Goal: Complete Application Form: Complete application form

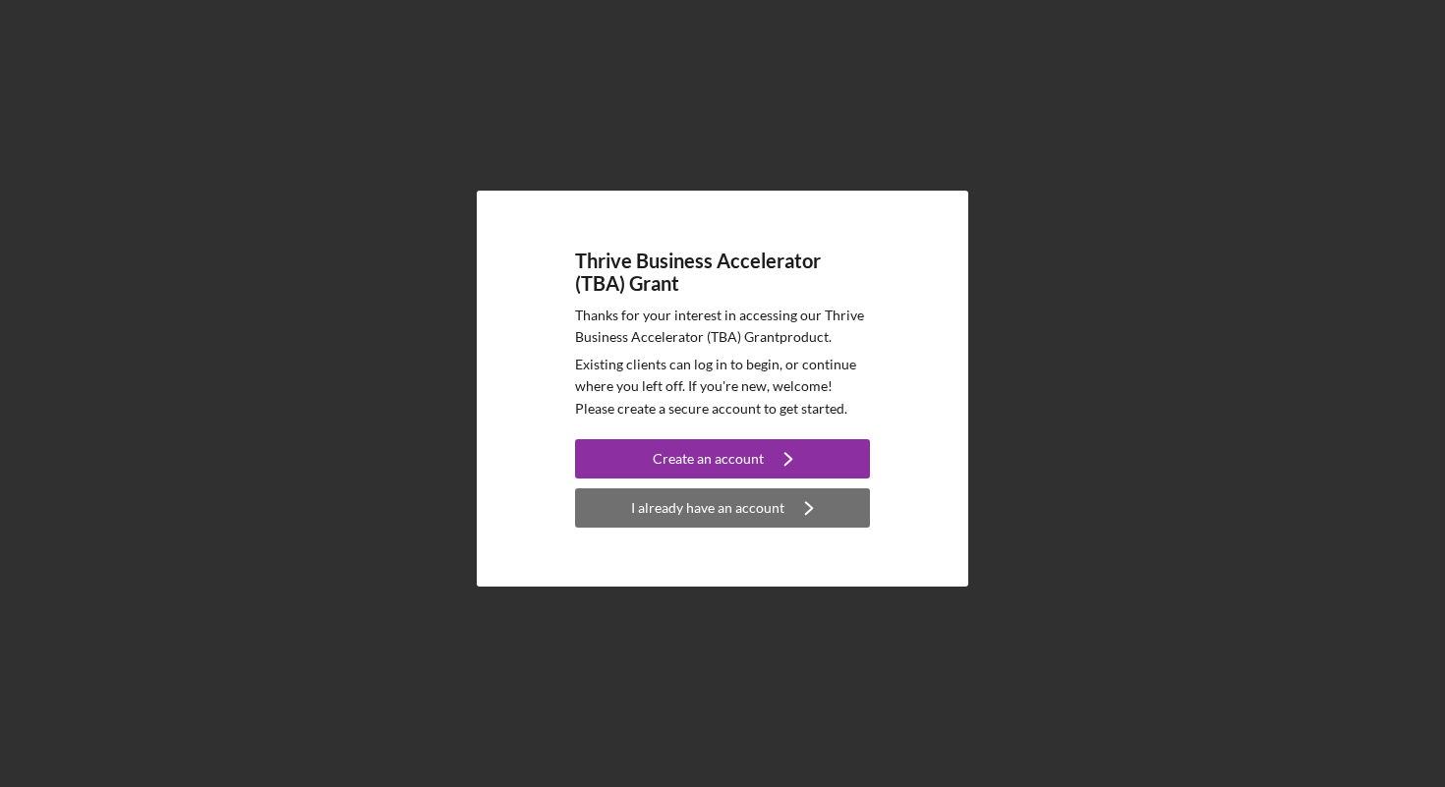
click at [769, 514] on div "I already have an account" at bounding box center [707, 508] width 153 height 39
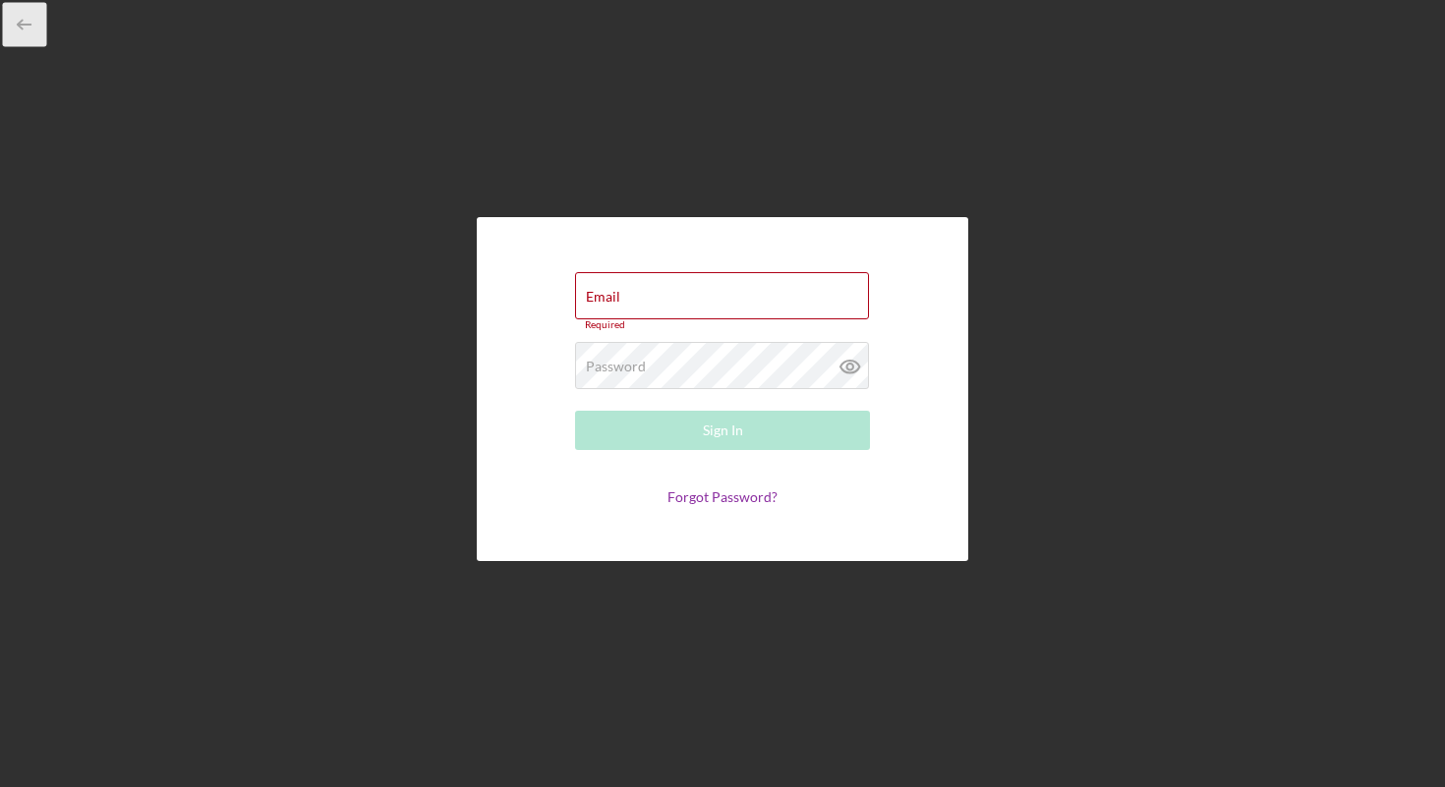
click at [25, 18] on icon "button" at bounding box center [25, 25] width 44 height 44
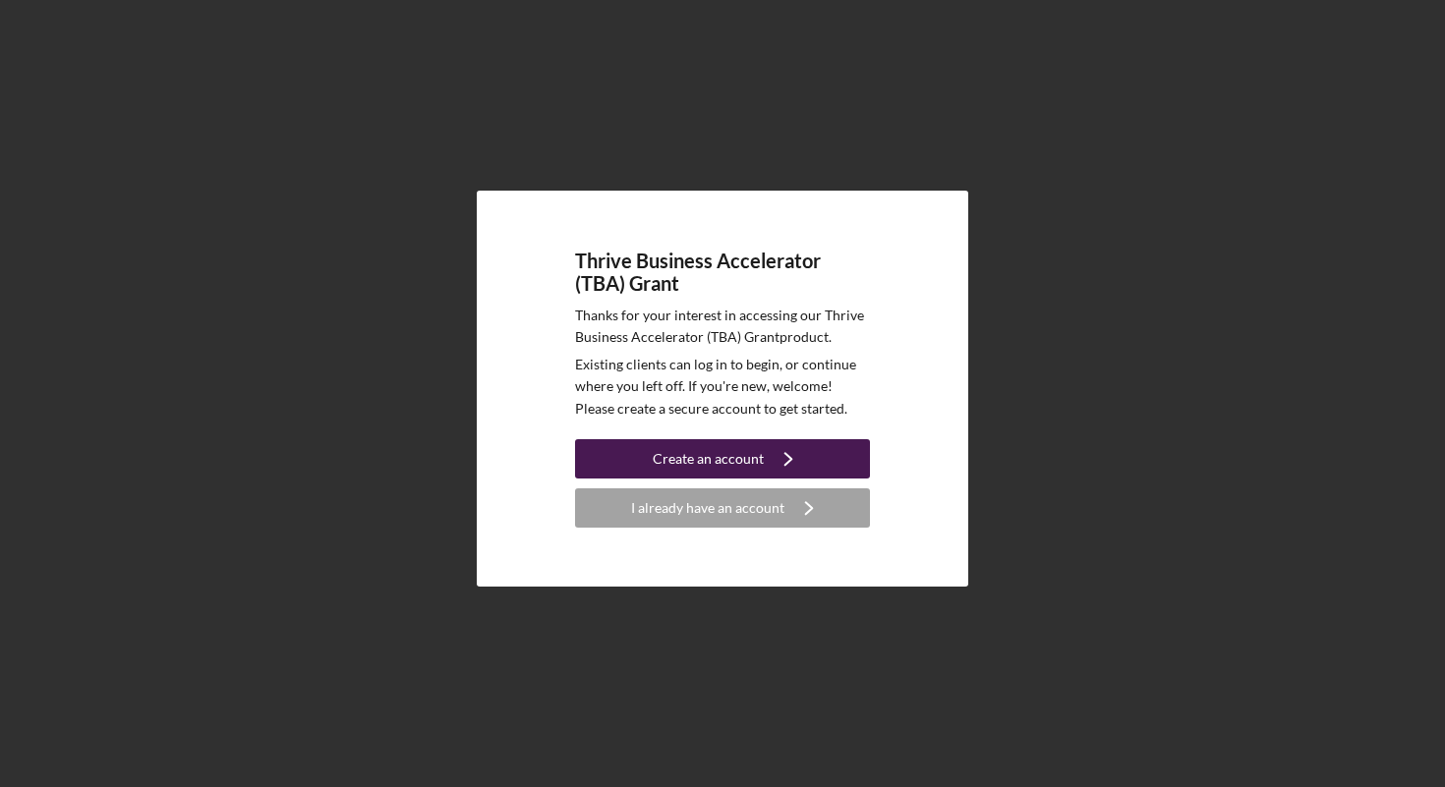
click at [803, 452] on icon "Icon/Navigate" at bounding box center [788, 459] width 49 height 49
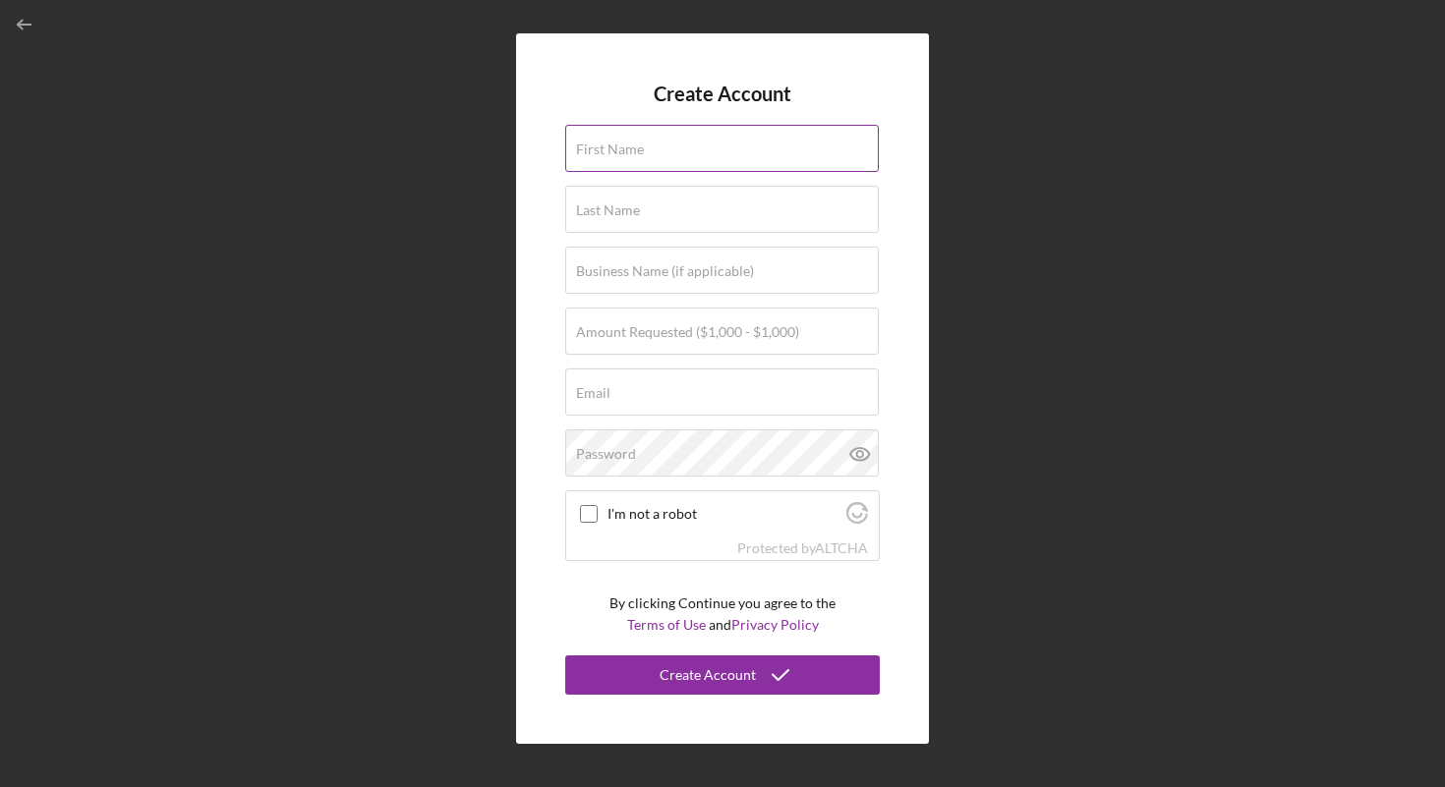
click at [709, 166] on input "First Name" at bounding box center [722, 148] width 314 height 47
type input "[PERSON_NAME]"
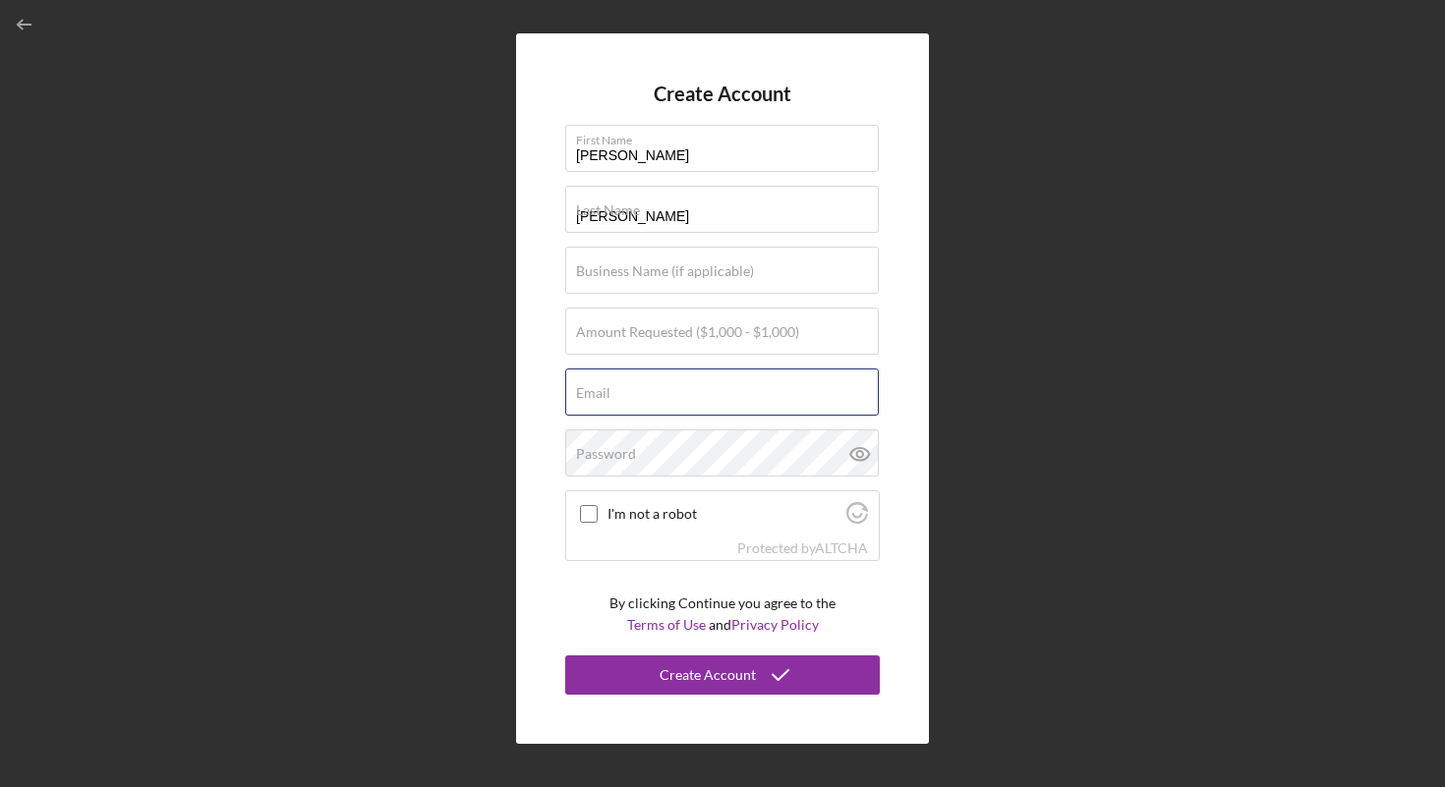
type input "[EMAIL_ADDRESS][DOMAIN_NAME]"
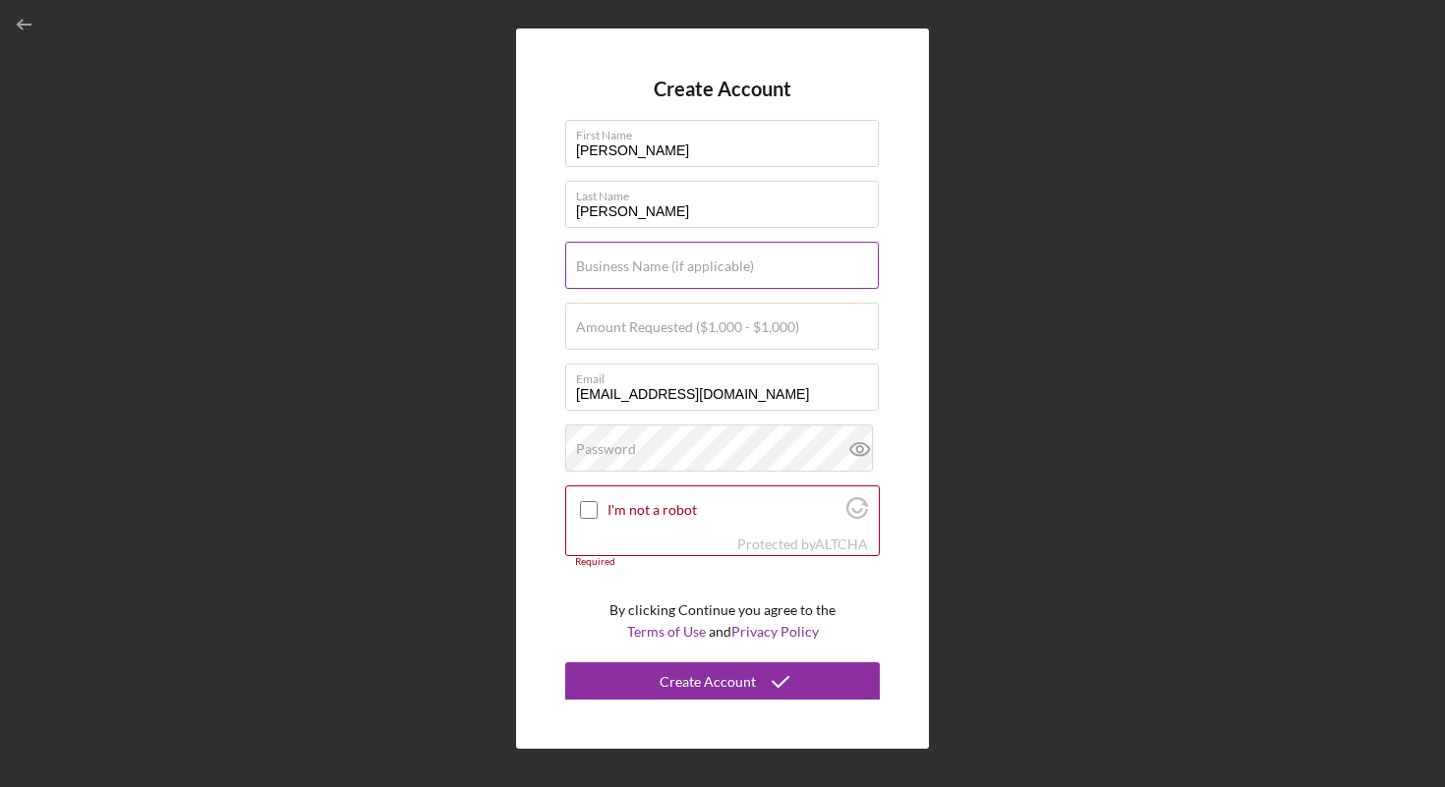
click at [714, 269] on label "Business Name (if applicable)" at bounding box center [665, 267] width 178 height 16
click at [714, 269] on input "Business Name (if applicable)" at bounding box center [722, 265] width 314 height 47
click at [717, 442] on div "Password" at bounding box center [722, 449] width 315 height 49
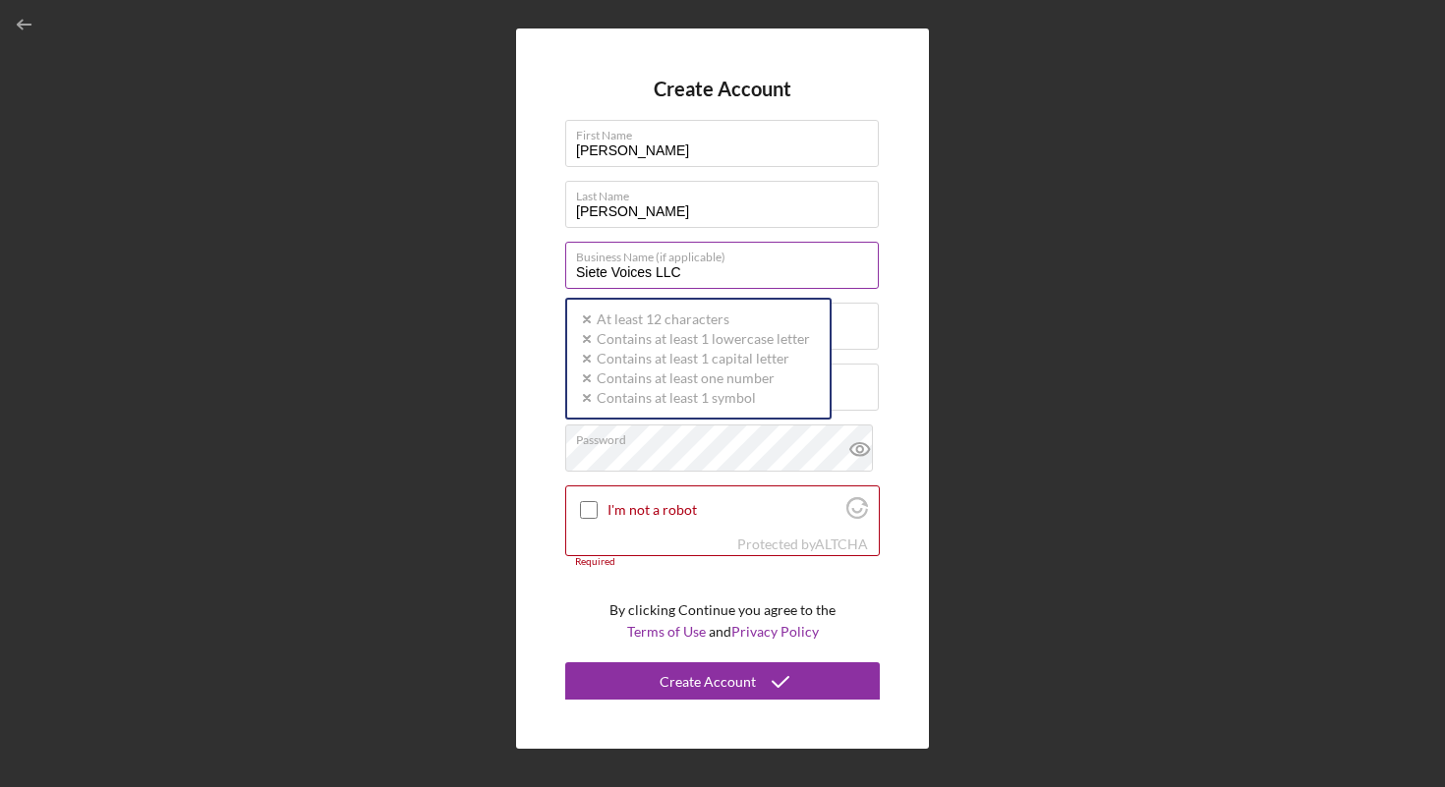
click at [727, 269] on input "Siete Voices LLC" at bounding box center [722, 265] width 314 height 47
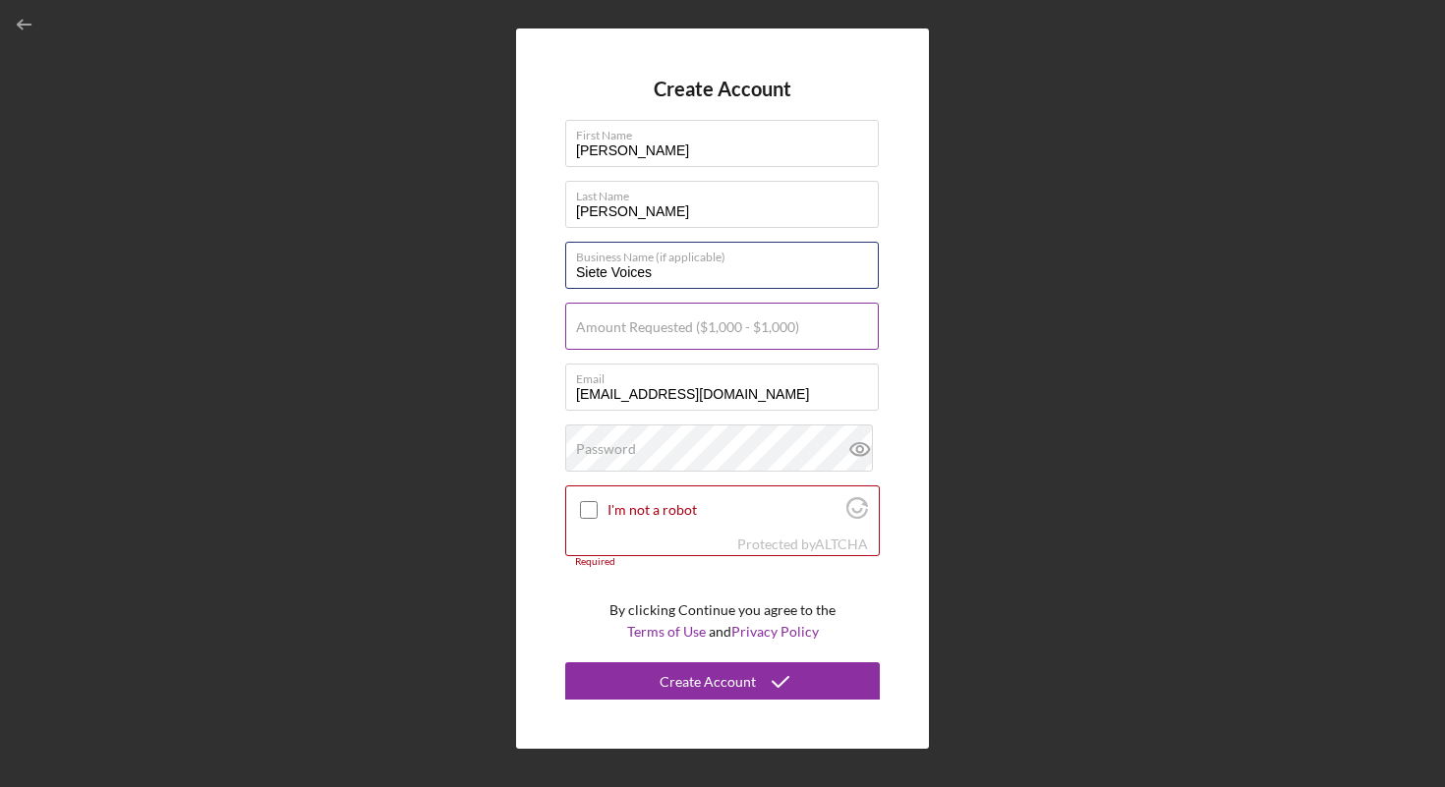
type input "Siete Voices"
click at [705, 319] on label "Amount Requested ($1,000 - $1,000)" at bounding box center [687, 327] width 223 height 16
click at [705, 319] on input "Amount Requested ($1,000 - $1,000)" at bounding box center [722, 326] width 314 height 47
type input "$1,000"
drag, startPoint x: 772, startPoint y: 396, endPoint x: 608, endPoint y: 393, distance: 164.2
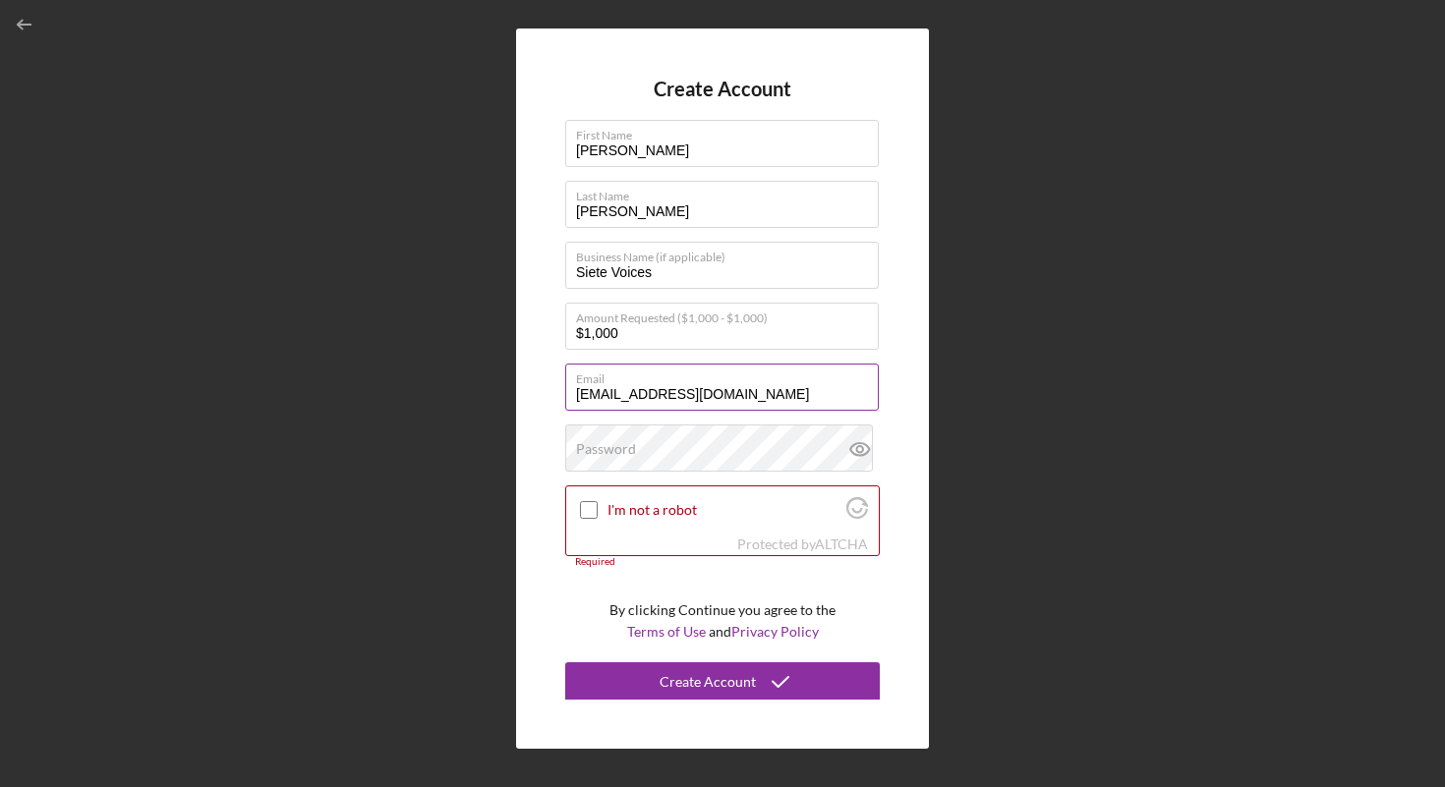
click at [608, 393] on input "[EMAIL_ADDRESS][DOMAIN_NAME]" at bounding box center [722, 387] width 314 height 47
type input "[PERSON_NAME][EMAIL_ADDRESS][DOMAIN_NAME]"
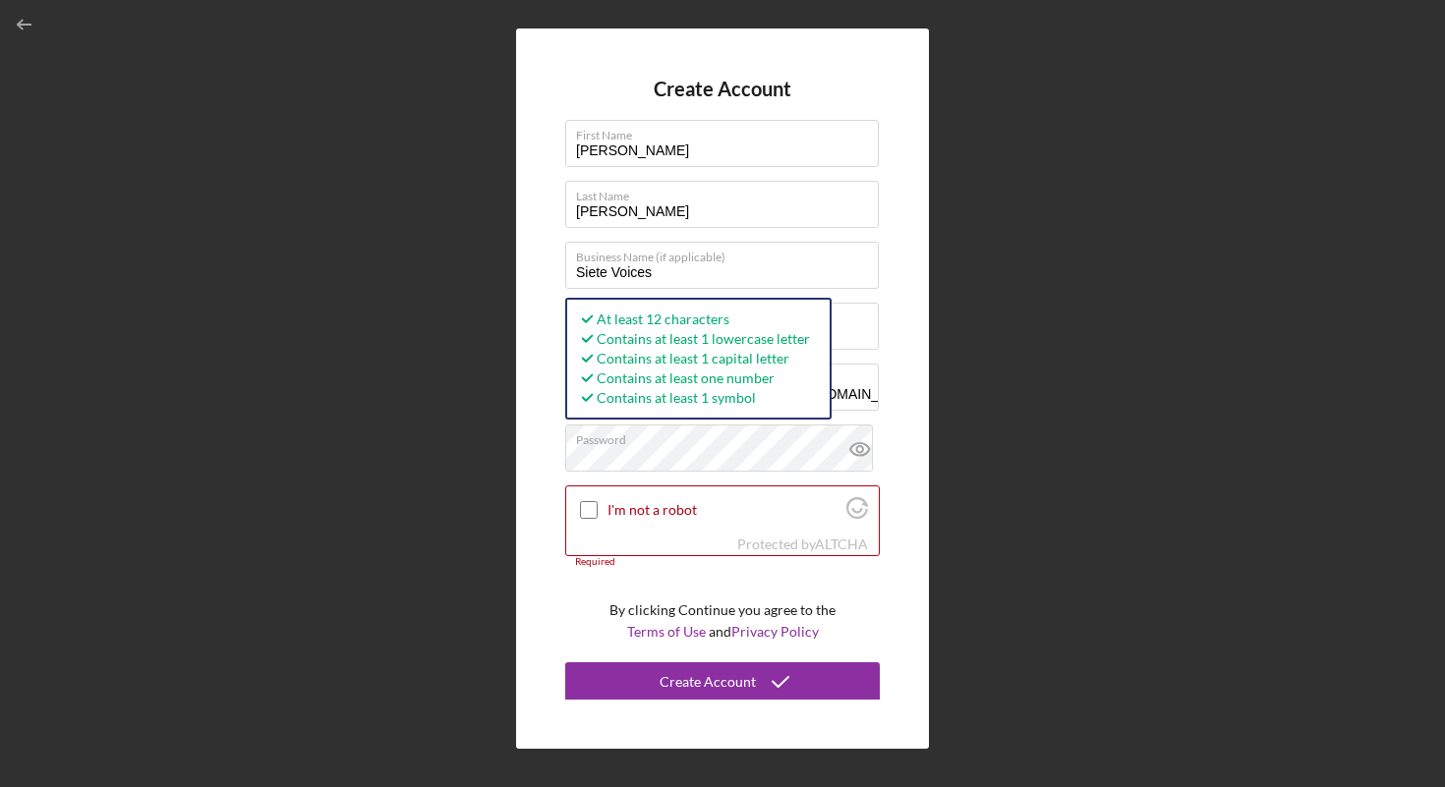
click at [894, 310] on div "Create Account First Name [PERSON_NAME] Last Name [PERSON_NAME] Business Name (…" at bounding box center [722, 389] width 413 height 721
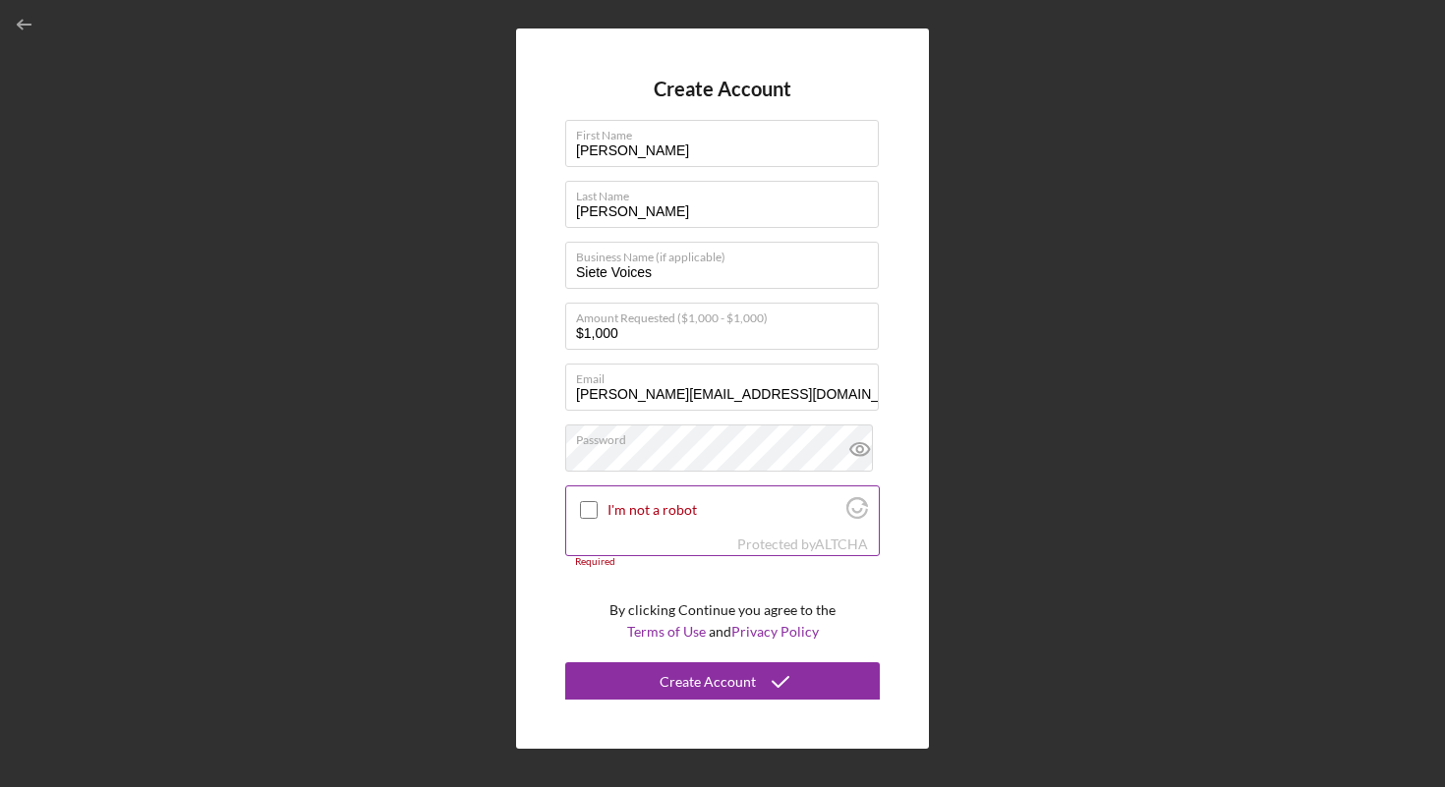
click at [583, 517] on input "I'm not a robot" at bounding box center [589, 510] width 18 height 18
checkbox input "true"
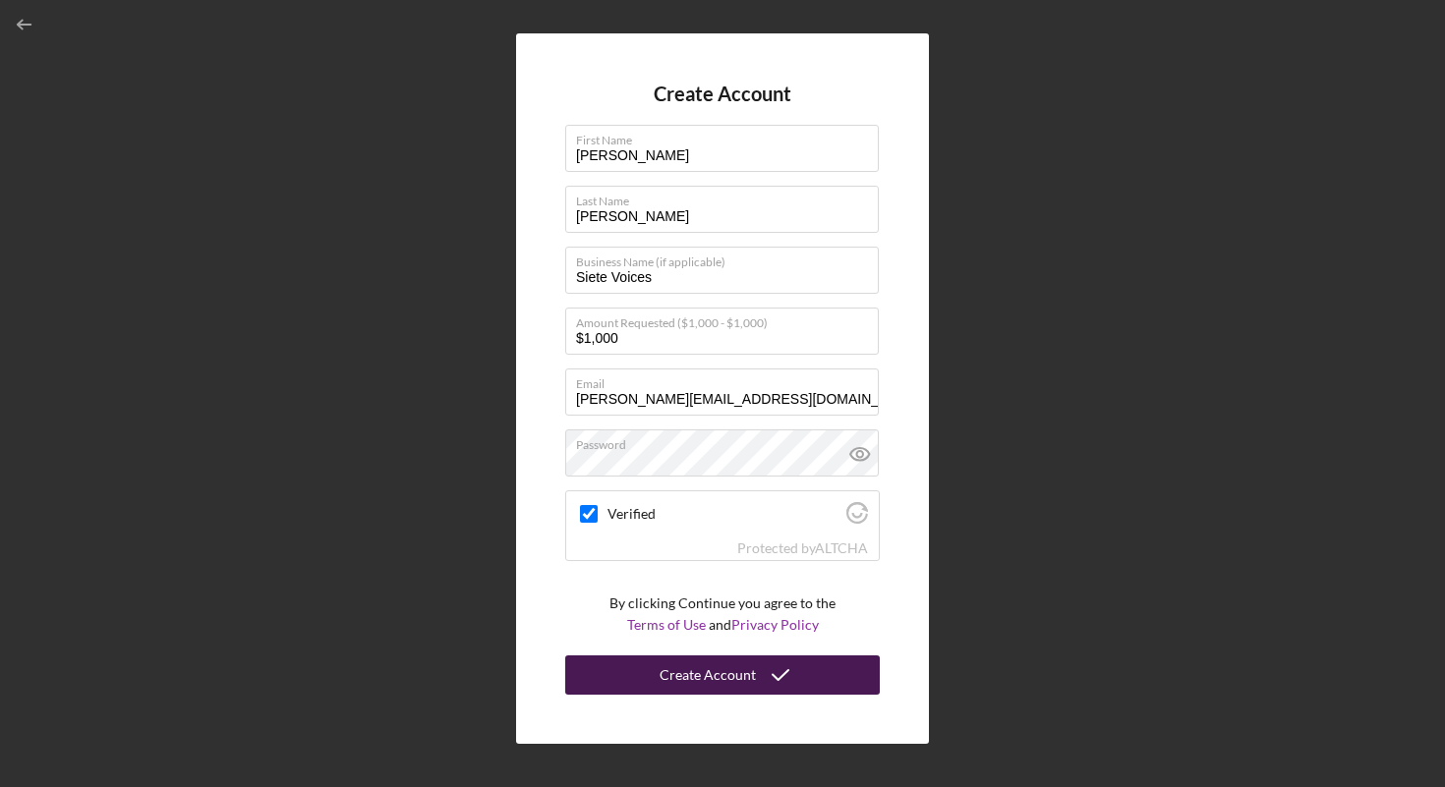
click at [775, 679] on icon "submit" at bounding box center [780, 675] width 49 height 49
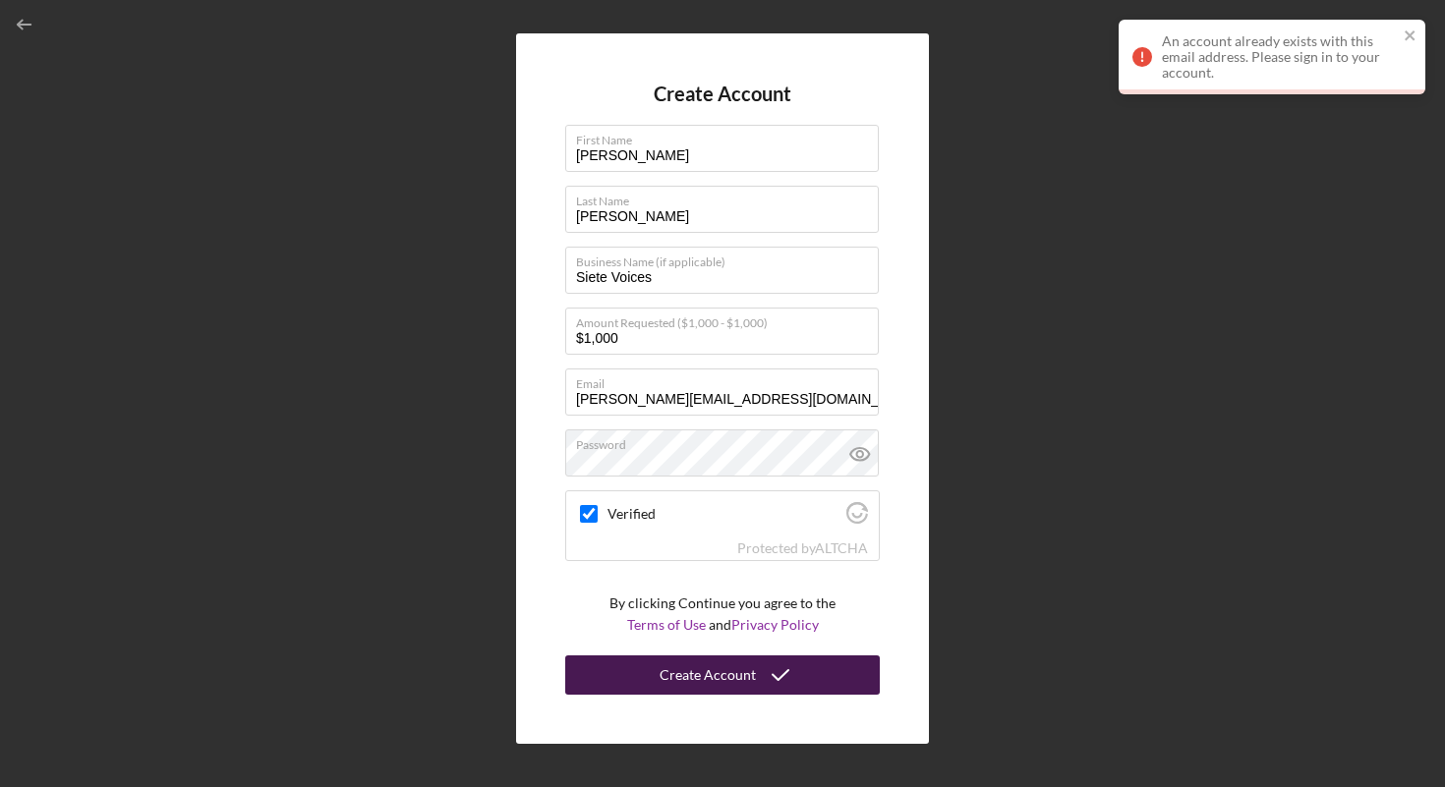
click at [1399, 36] on div "An account already exists with this email address. Please sign in to your accou…" at bounding box center [1265, 57] width 277 height 59
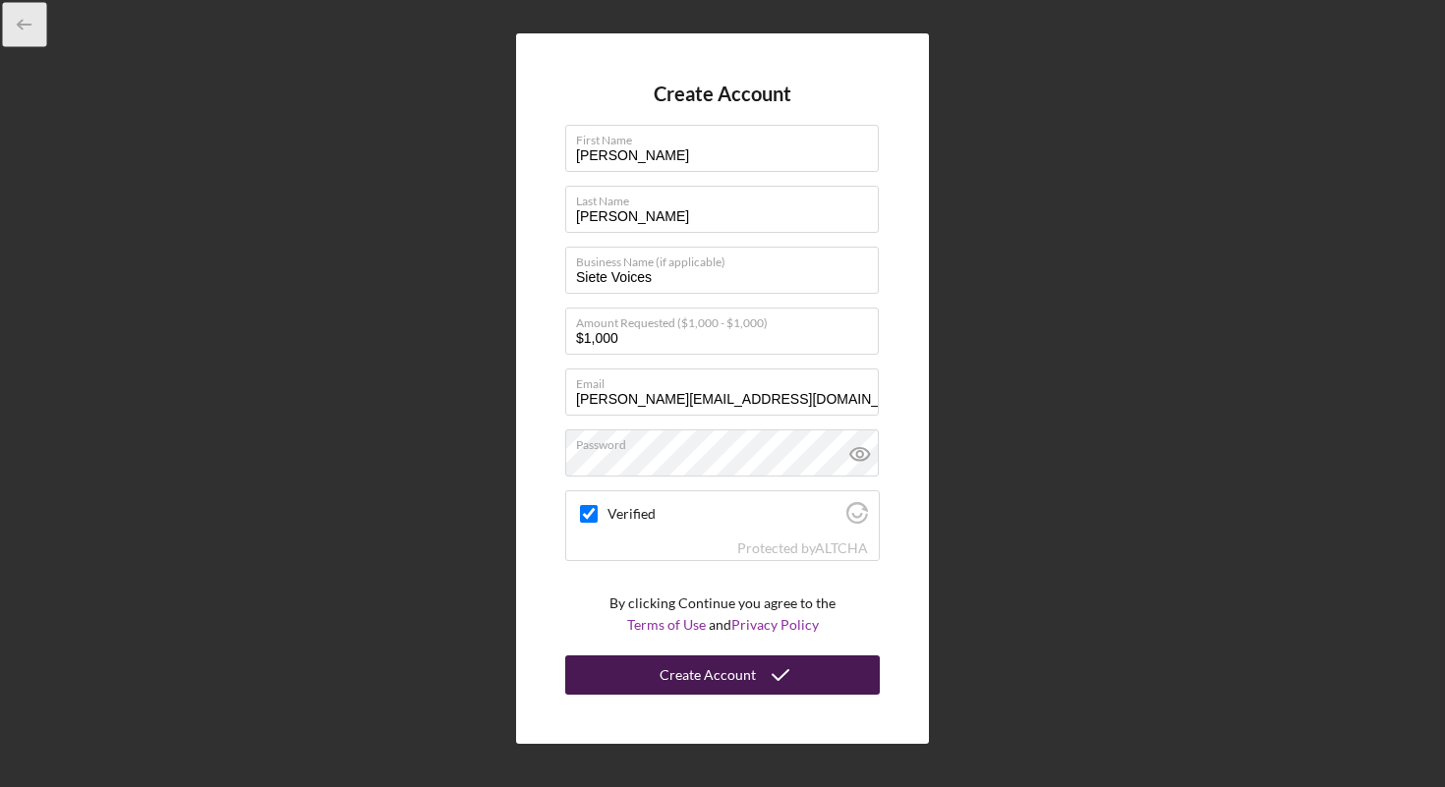
click at [31, 25] on icon "button" at bounding box center [25, 25] width 44 height 44
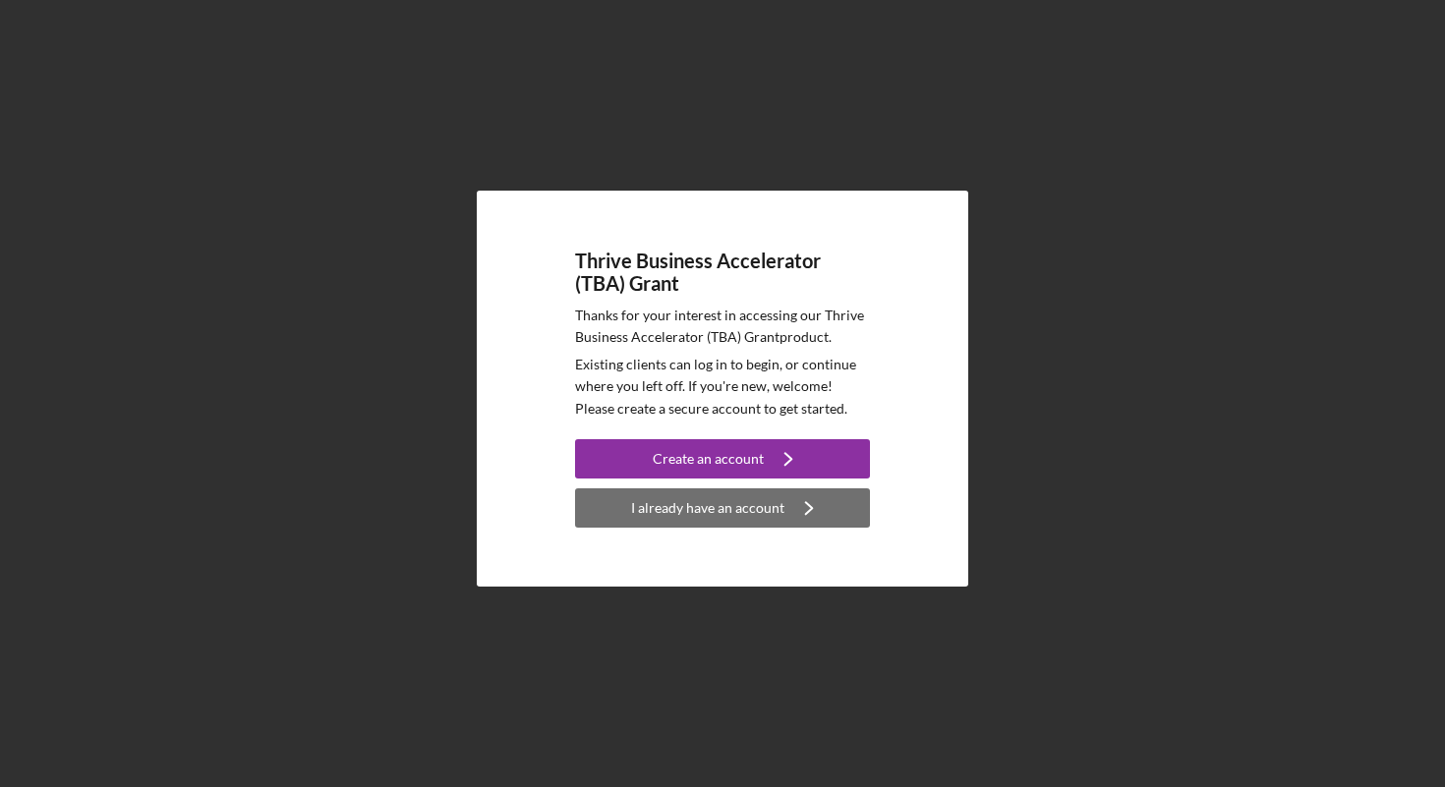
click at [781, 510] on button "I already have an account Icon/Navigate" at bounding box center [722, 508] width 295 height 39
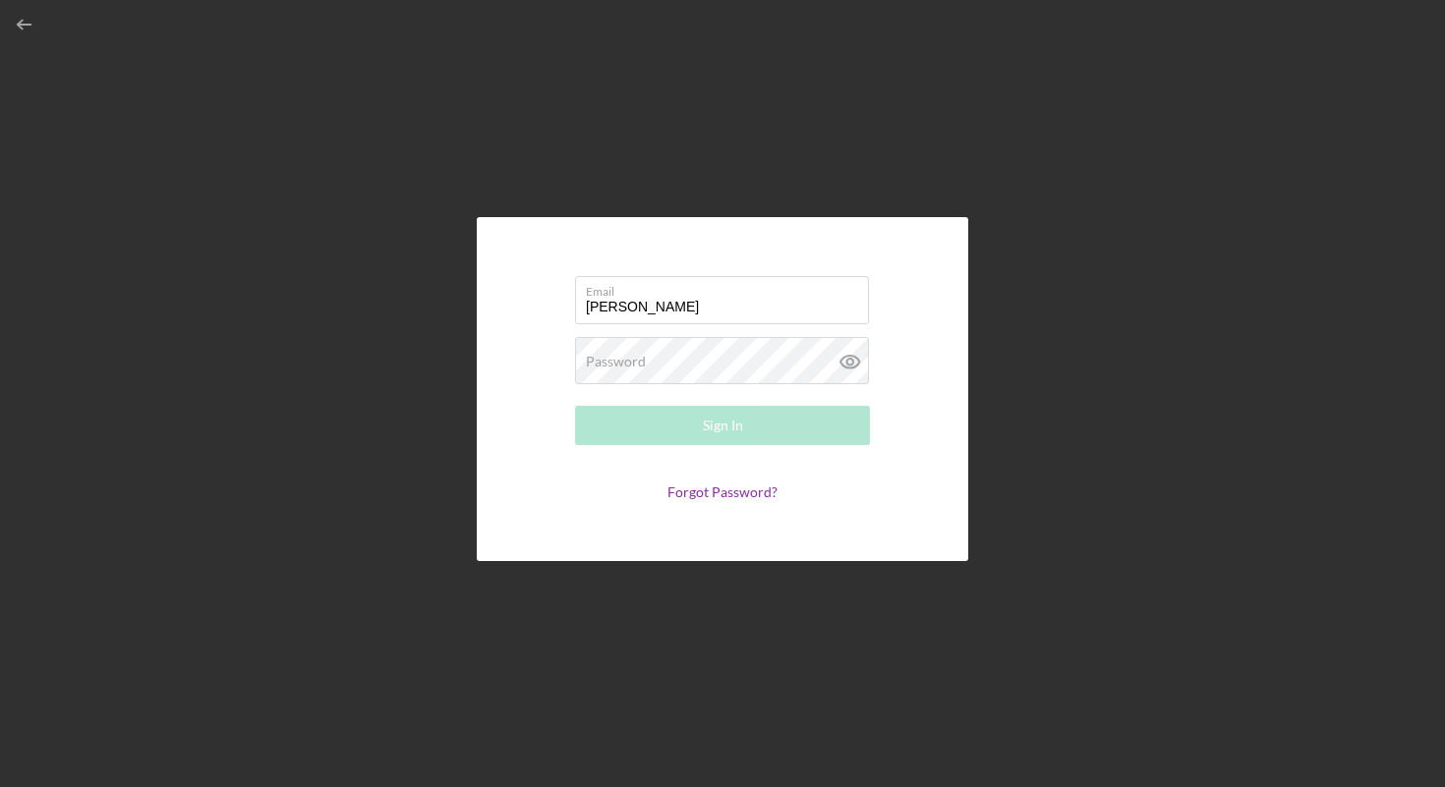
type input "[PERSON_NAME][EMAIL_ADDRESS][DOMAIN_NAME]"
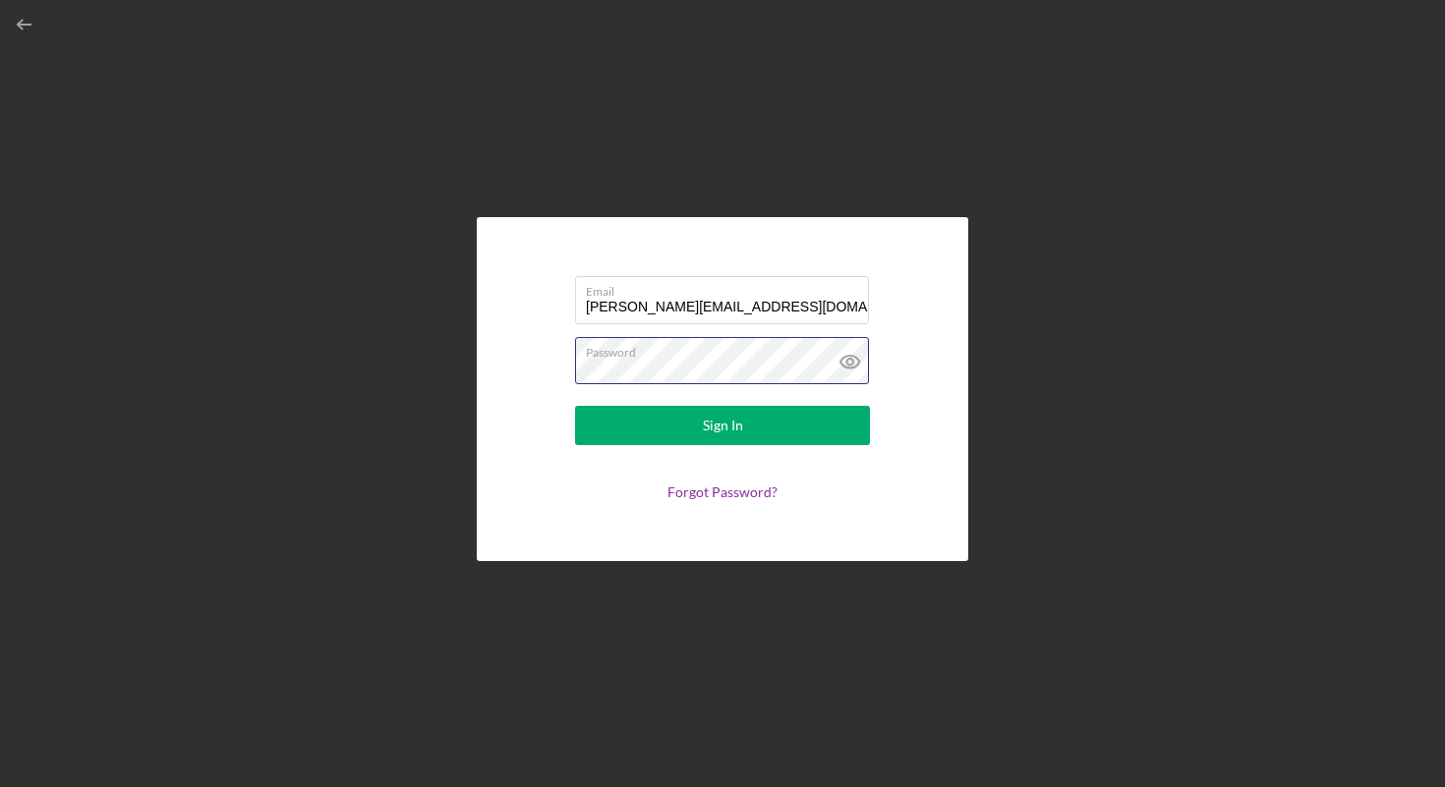
click at [575, 406] on button "Sign In" at bounding box center [722, 425] width 295 height 39
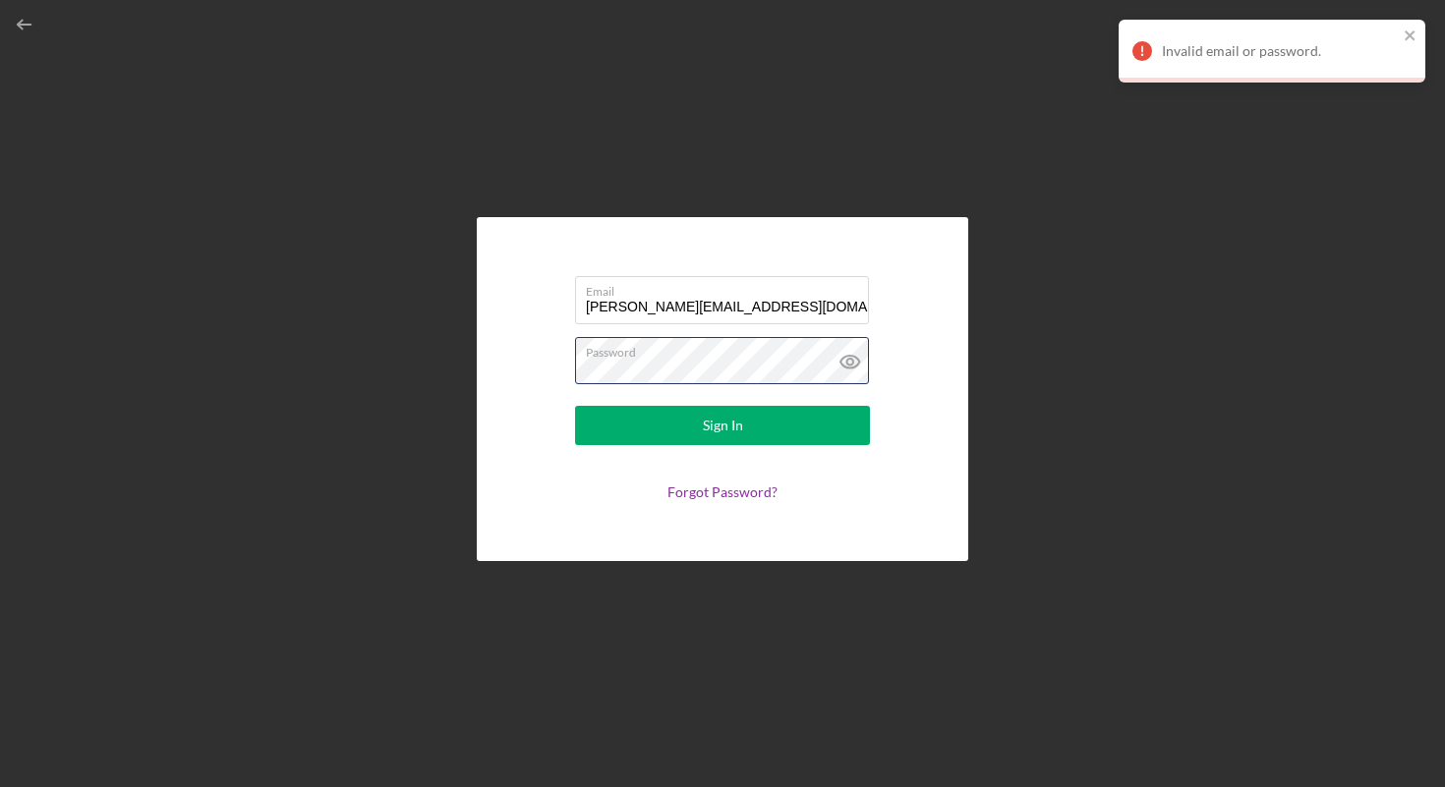
click at [549, 372] on form "Email [PERSON_NAME][EMAIL_ADDRESS][DOMAIN_NAME] Password Sign In Forgot Passwor…" at bounding box center [722, 389] width 393 height 246
click at [575, 406] on button "Sign In" at bounding box center [722, 425] width 295 height 39
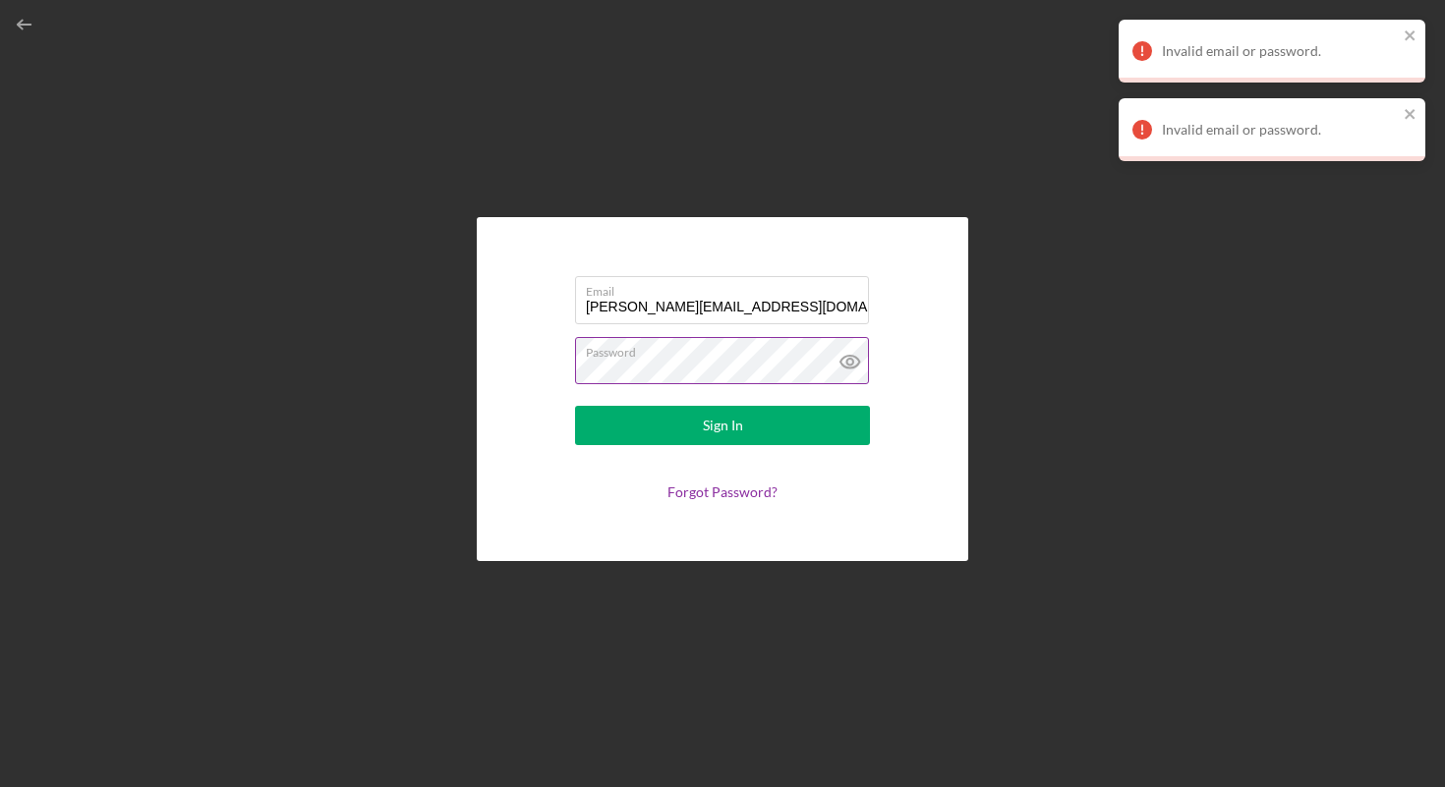
click at [867, 365] on icon at bounding box center [850, 361] width 49 height 49
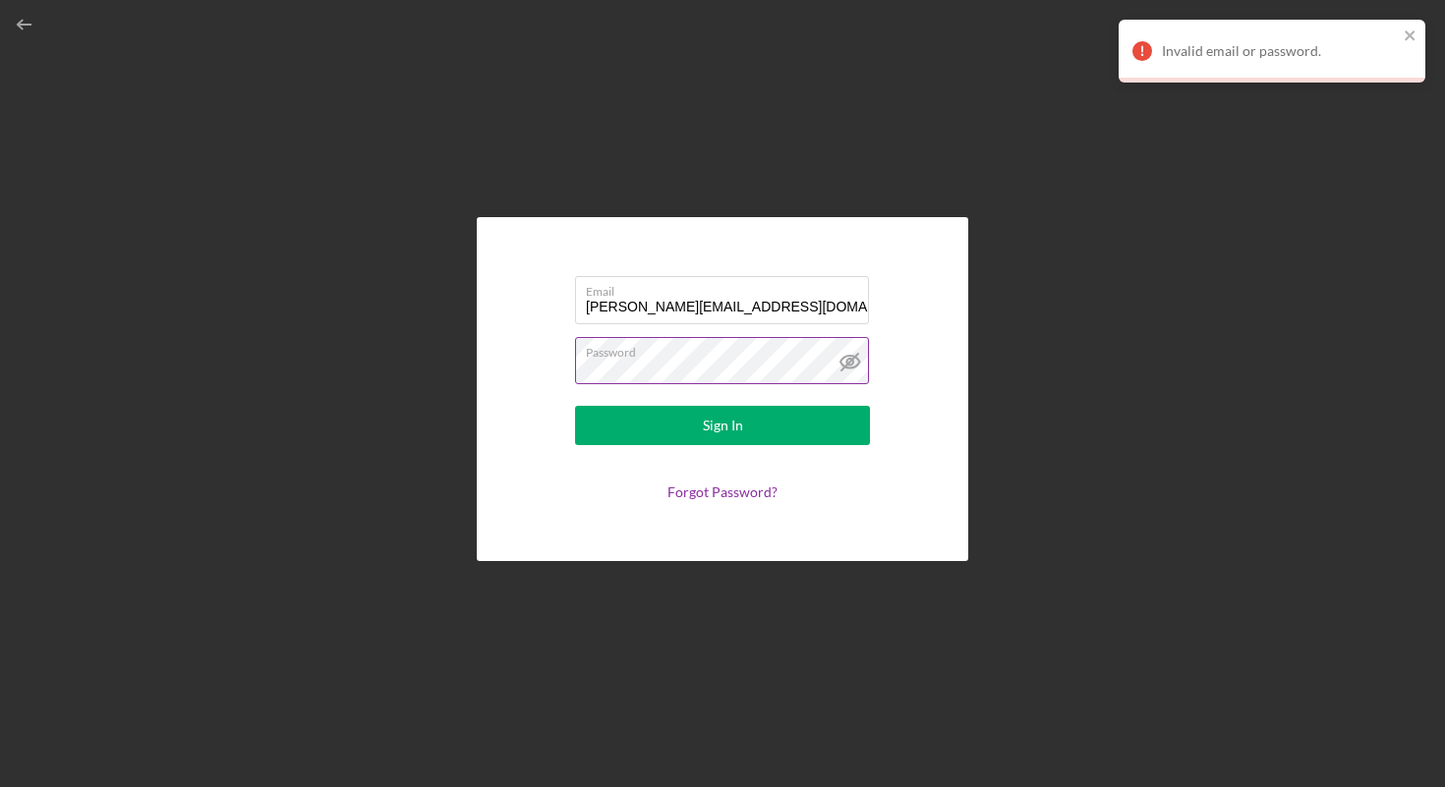
click at [575, 406] on button "Sign In" at bounding box center [722, 425] width 295 height 39
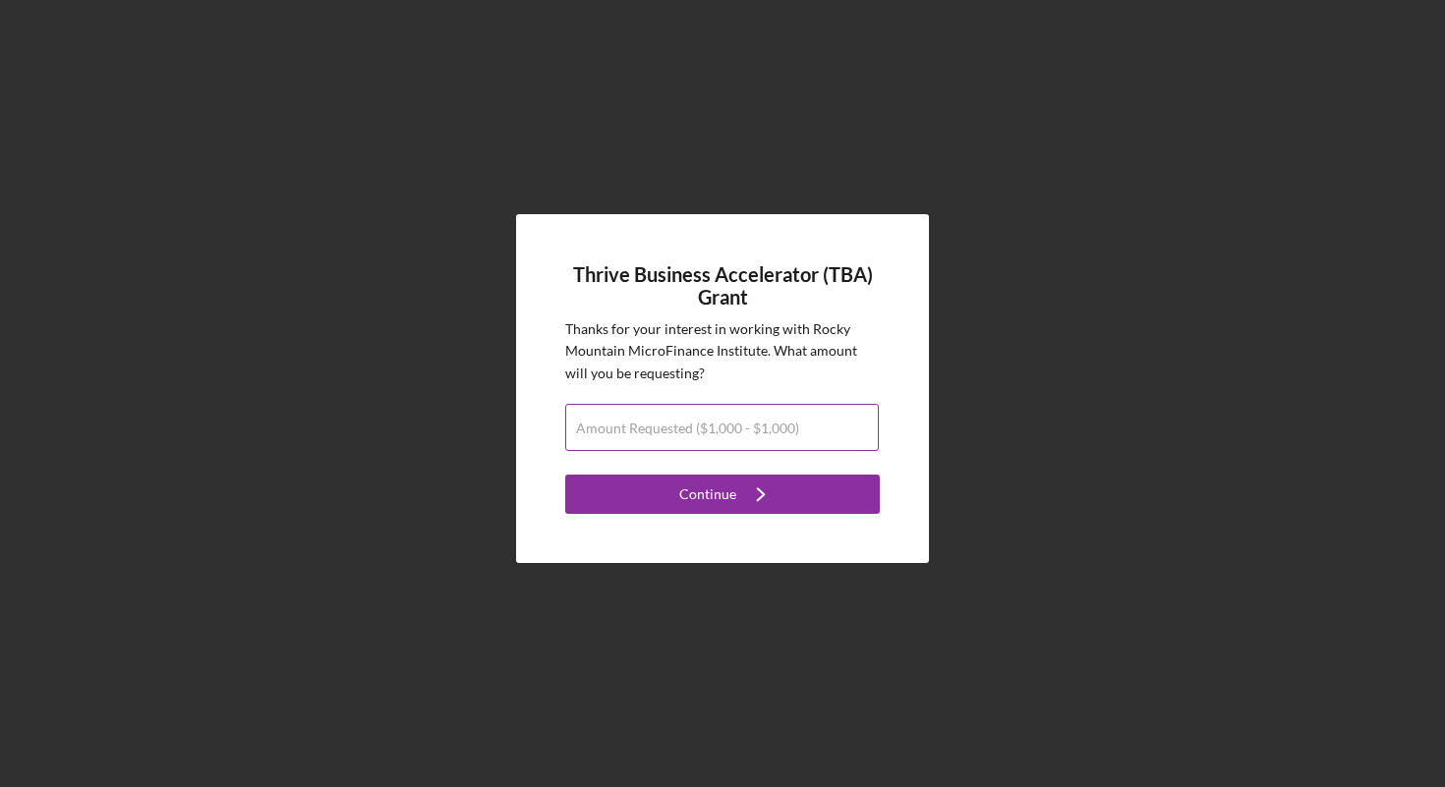
click at [751, 432] on label "Amount Requested ($1,000 - $1,000)" at bounding box center [687, 429] width 223 height 16
click at [751, 432] on input "Amount Requested ($1,000 - $1,000)" at bounding box center [722, 427] width 314 height 47
type input "$1,000"
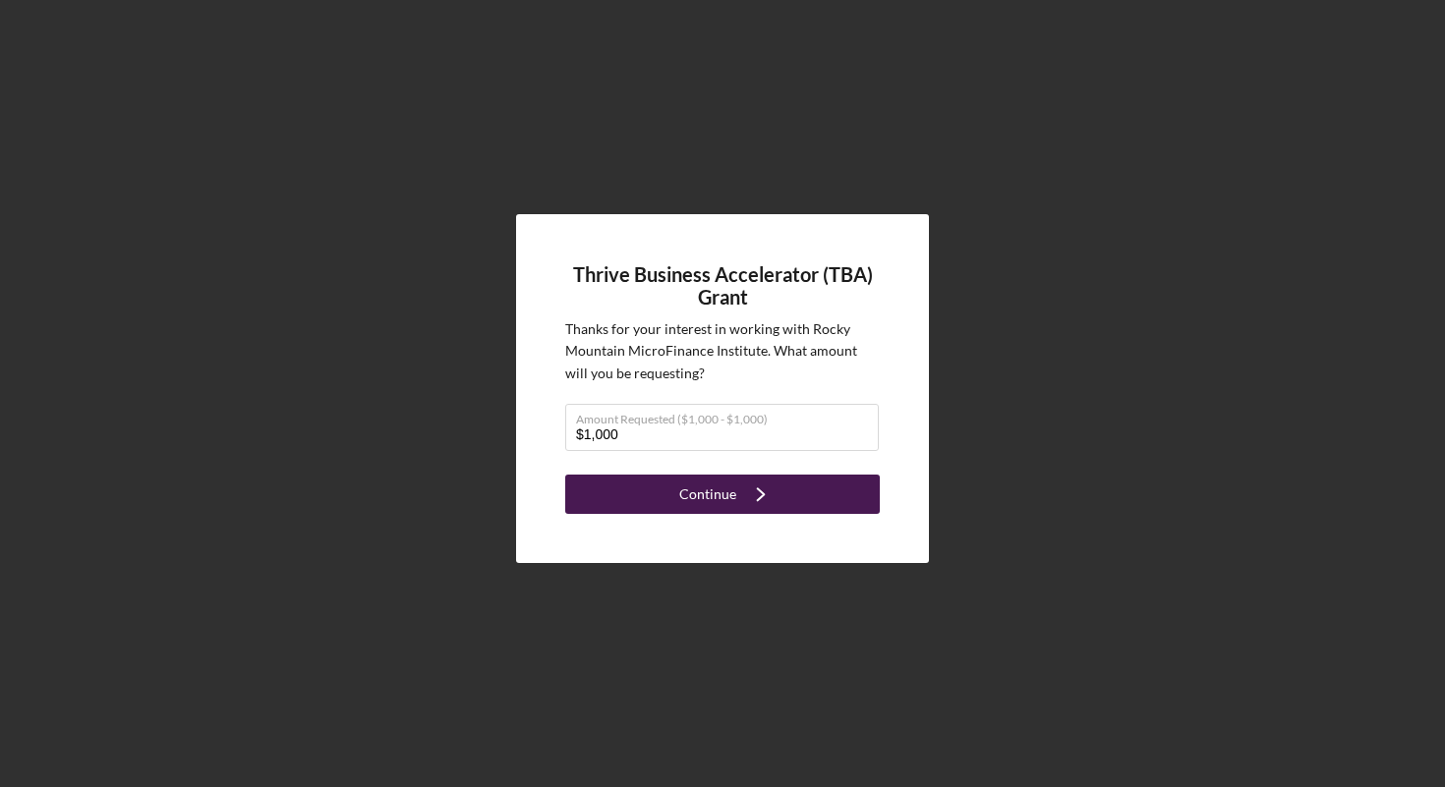
click at [730, 499] on div "Continue" at bounding box center [707, 494] width 57 height 39
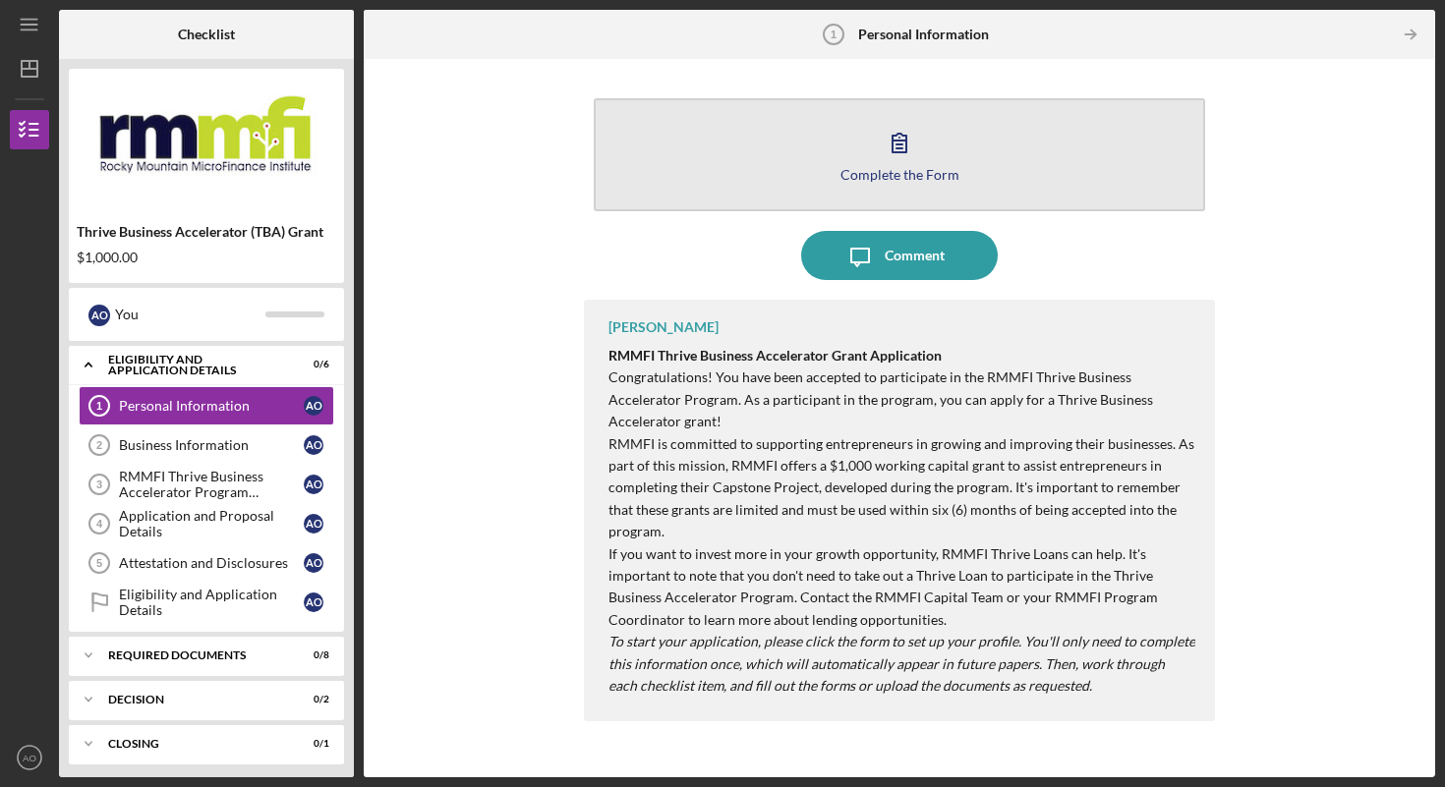
click at [896, 169] on div "Complete the Form" at bounding box center [900, 174] width 119 height 15
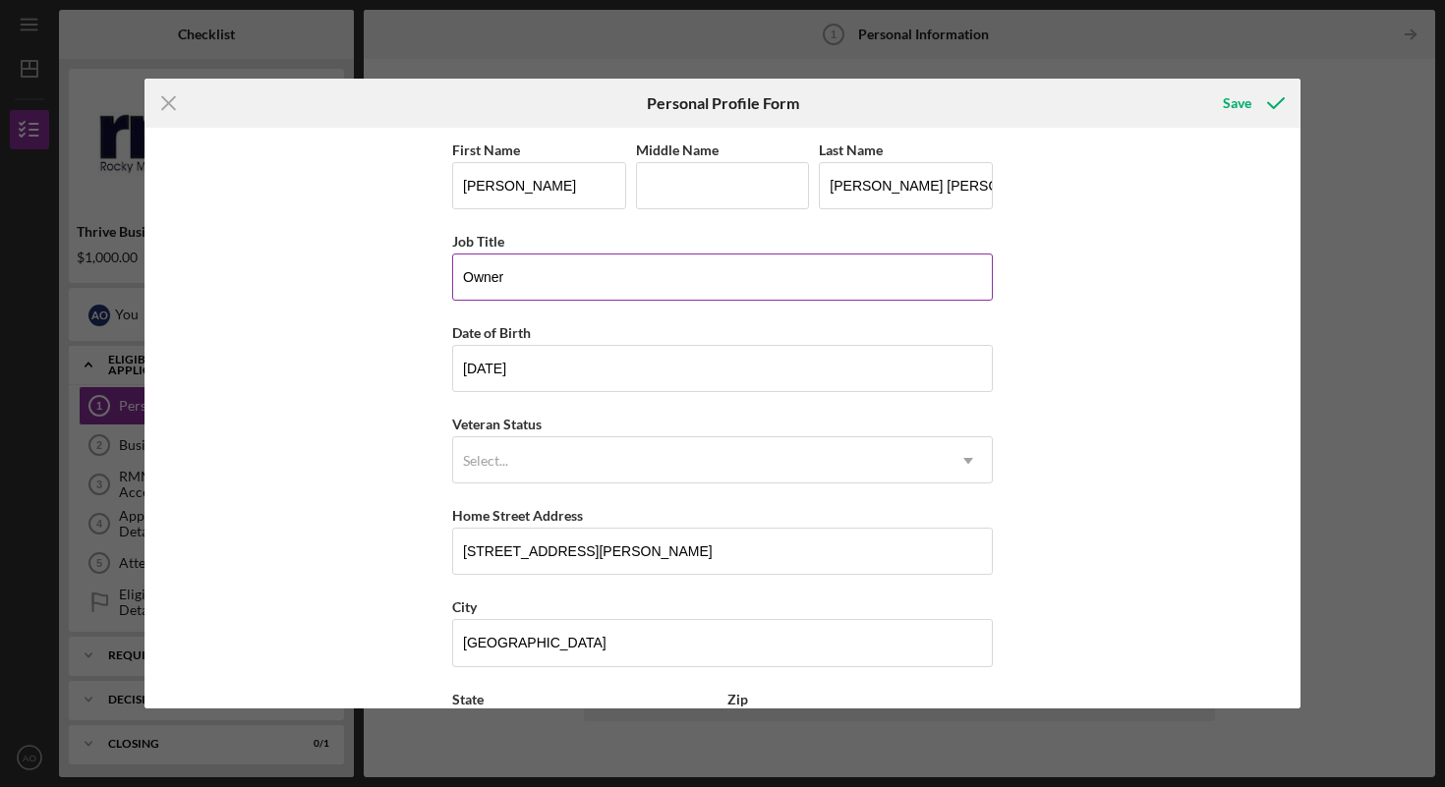
scroll to position [170, 0]
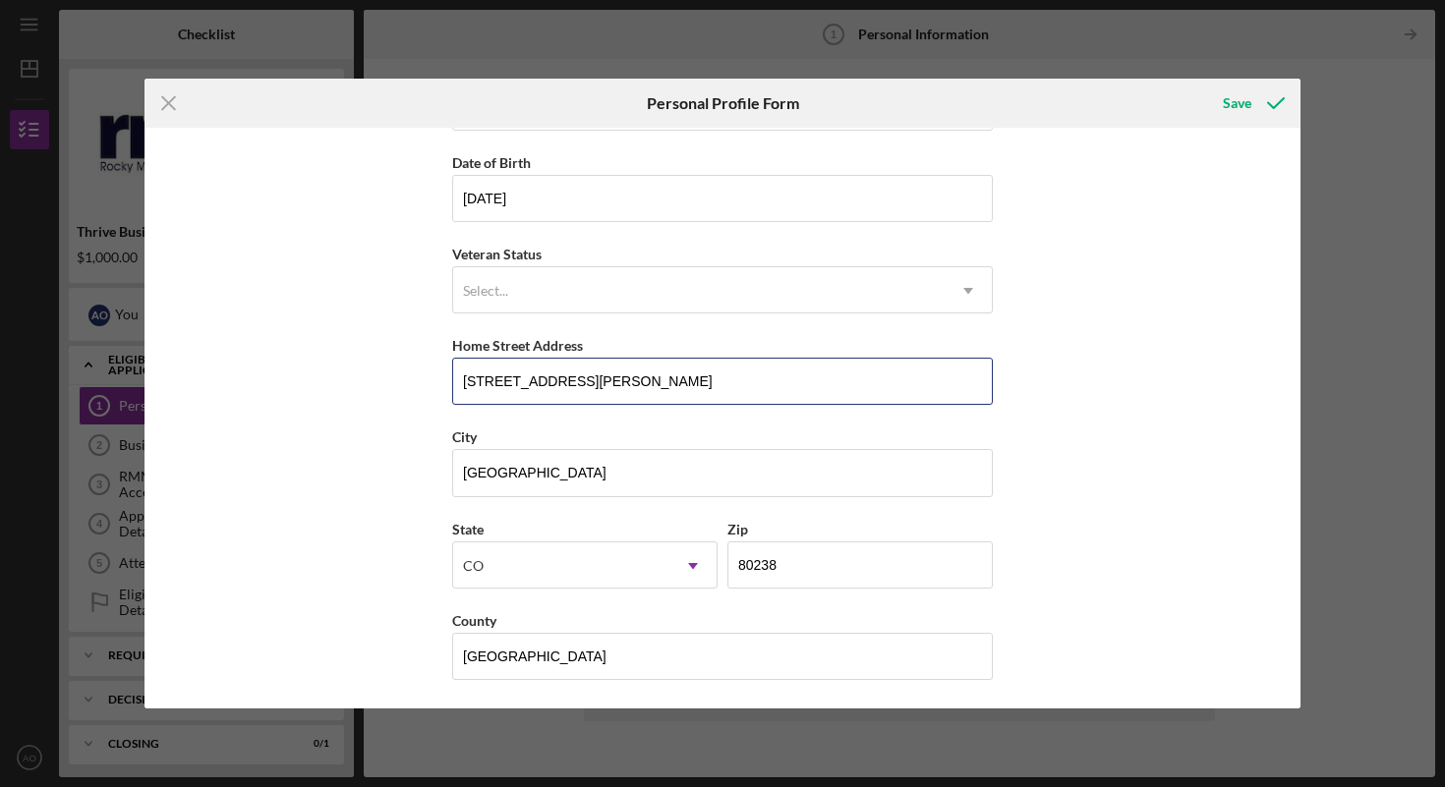
drag, startPoint x: 589, startPoint y: 378, endPoint x: 372, endPoint y: 371, distance: 217.4
click at [372, 371] on div "First Name [PERSON_NAME] Middle Name Last Name [PERSON_NAME] [PERSON_NAME] Job …" at bounding box center [723, 418] width 1156 height 581
type input "[STREET_ADDRESS]"
type input "CO"
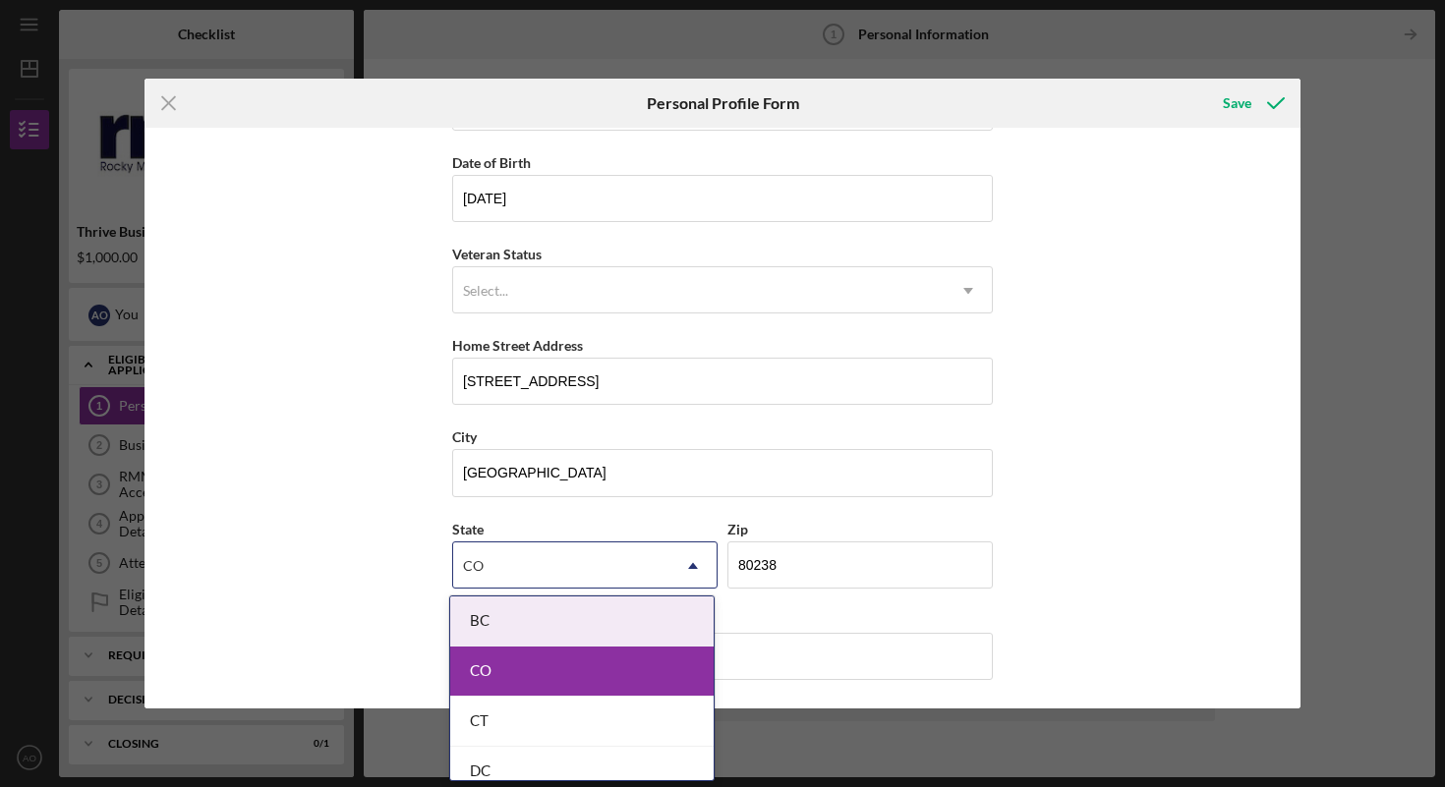
click at [1062, 406] on div "First Name [PERSON_NAME] Middle Name Last Name [PERSON_NAME] [PERSON_NAME] Job …" at bounding box center [723, 418] width 1156 height 581
click at [611, 655] on div "CO" at bounding box center [581, 672] width 263 height 50
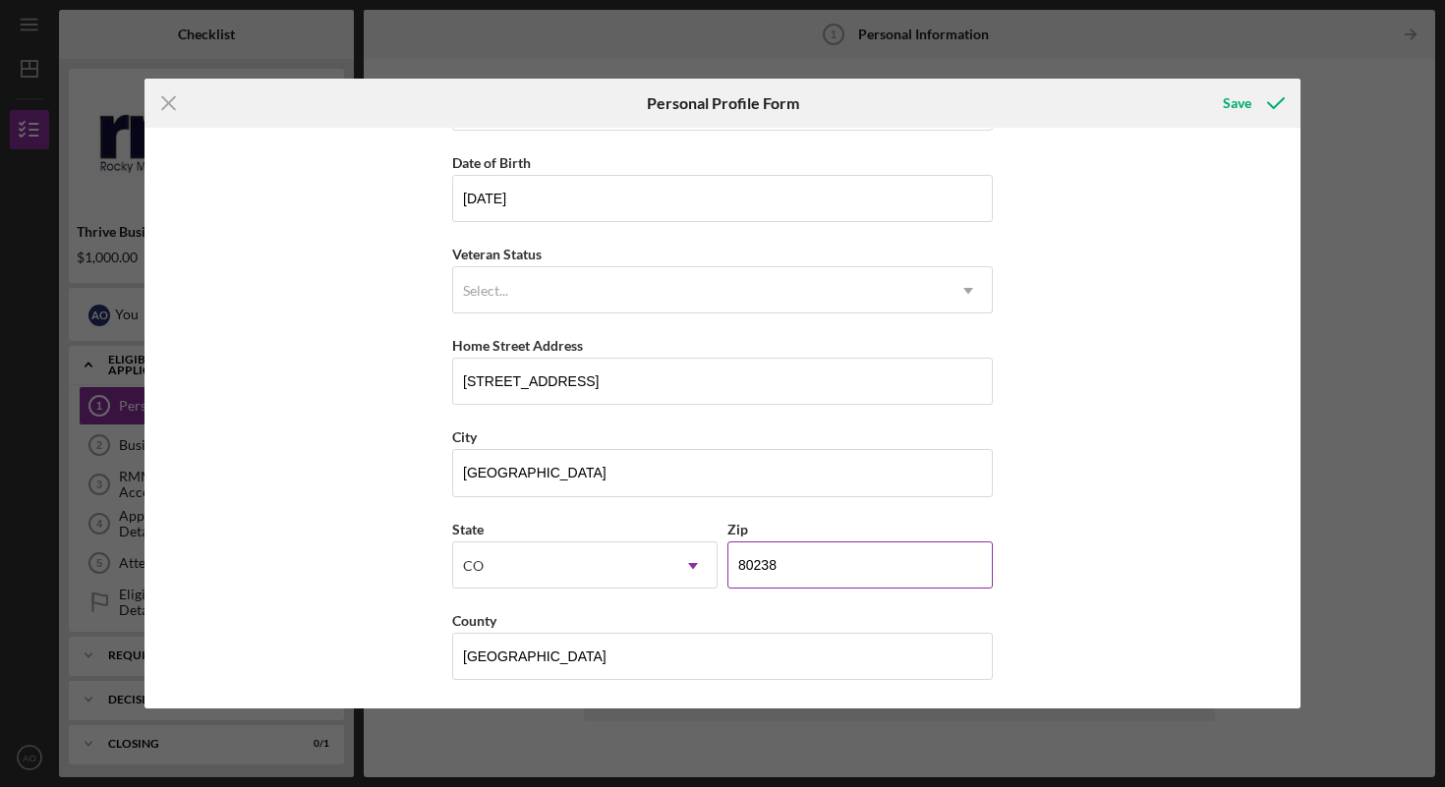
click at [808, 572] on input "80238" at bounding box center [859, 565] width 265 height 47
type input "80137"
click at [1234, 338] on div "First Name [PERSON_NAME] Middle Name Last Name [PERSON_NAME] [PERSON_NAME] Job …" at bounding box center [723, 418] width 1156 height 581
click at [545, 660] on input "[GEOGRAPHIC_DATA]" at bounding box center [722, 656] width 541 height 47
type input "D"
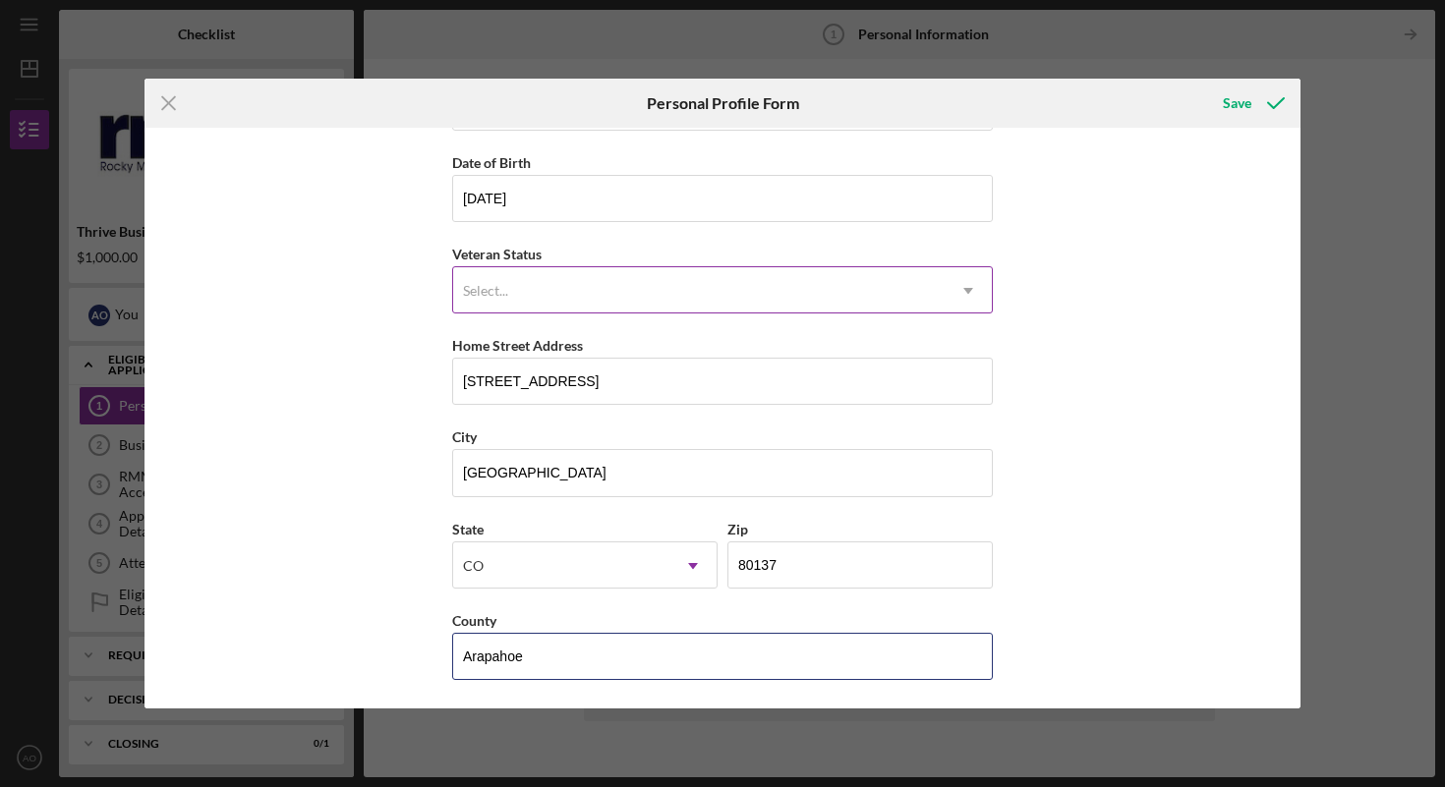
type input "Arapahoe"
click at [807, 293] on div "Select..." at bounding box center [699, 290] width 492 height 45
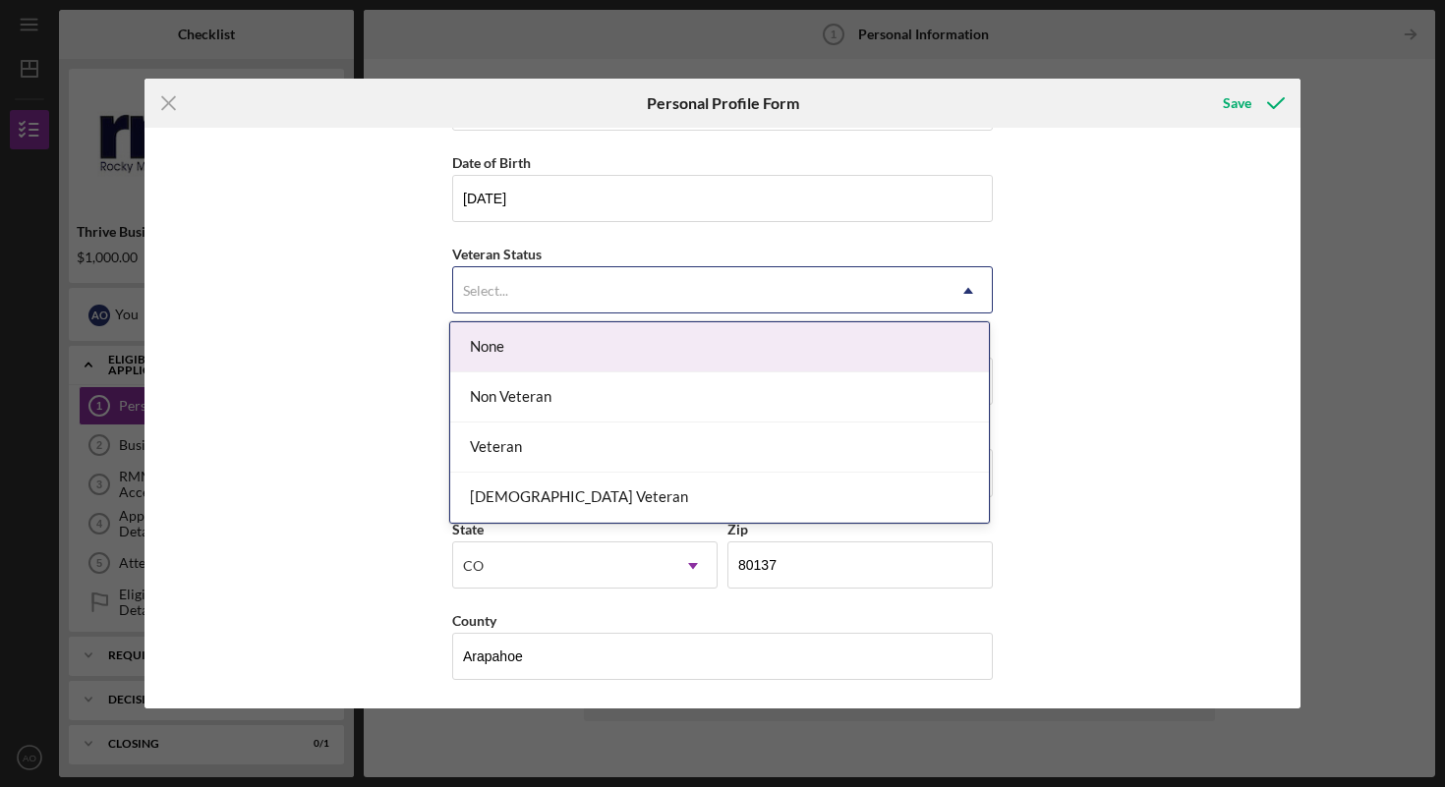
click at [747, 341] on div "None" at bounding box center [719, 347] width 539 height 50
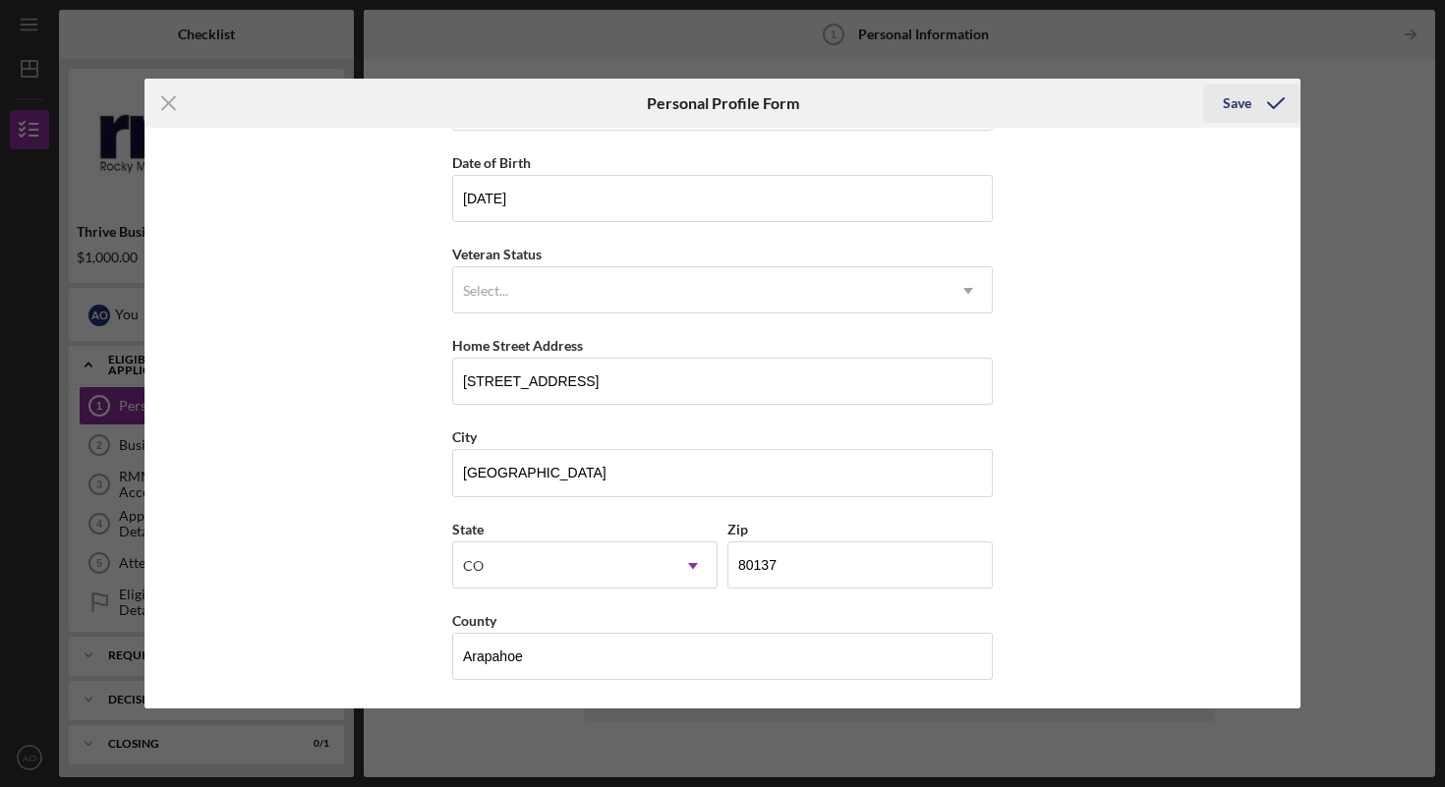
click at [1233, 102] on div "Save" at bounding box center [1237, 103] width 29 height 39
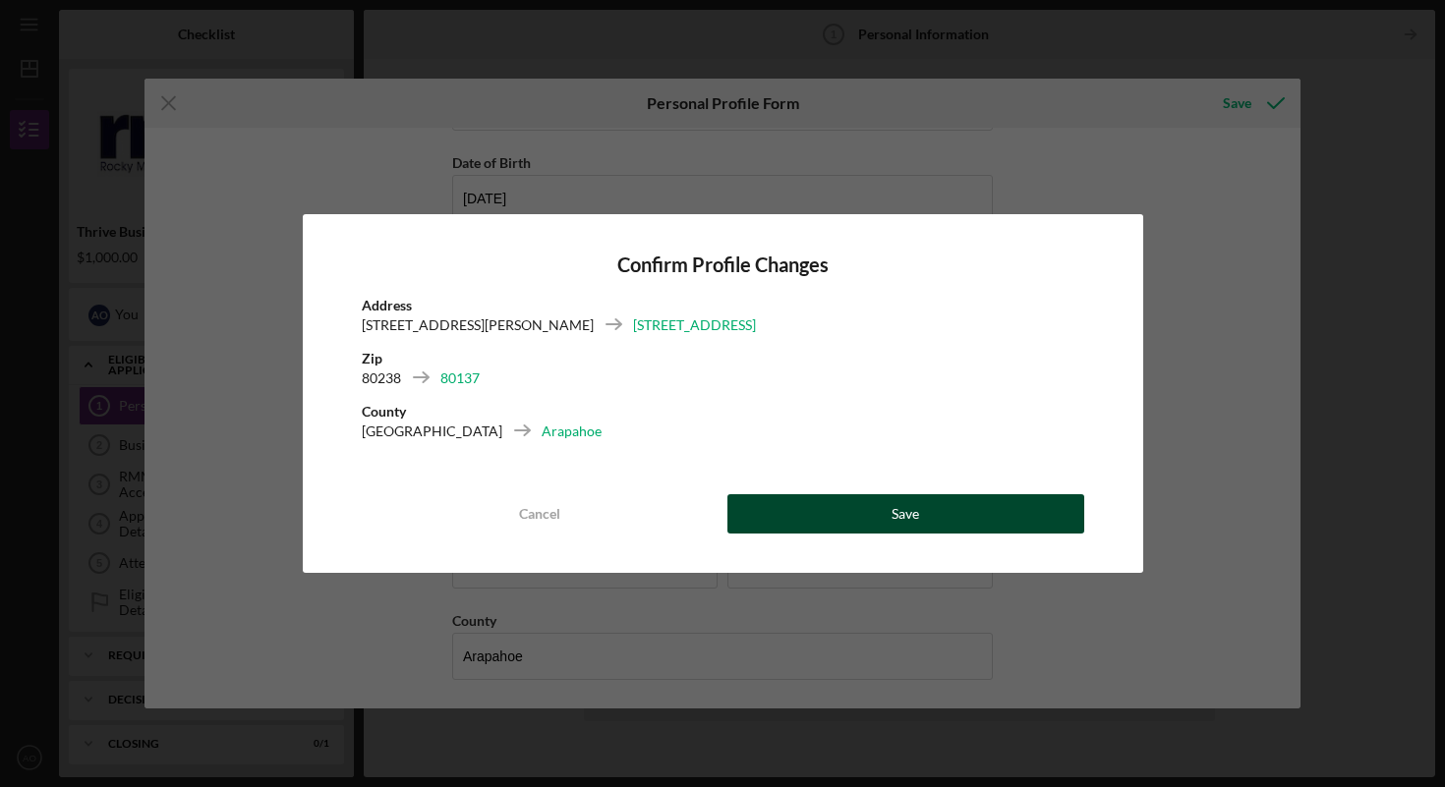
click at [881, 507] on button "Save" at bounding box center [905, 513] width 357 height 39
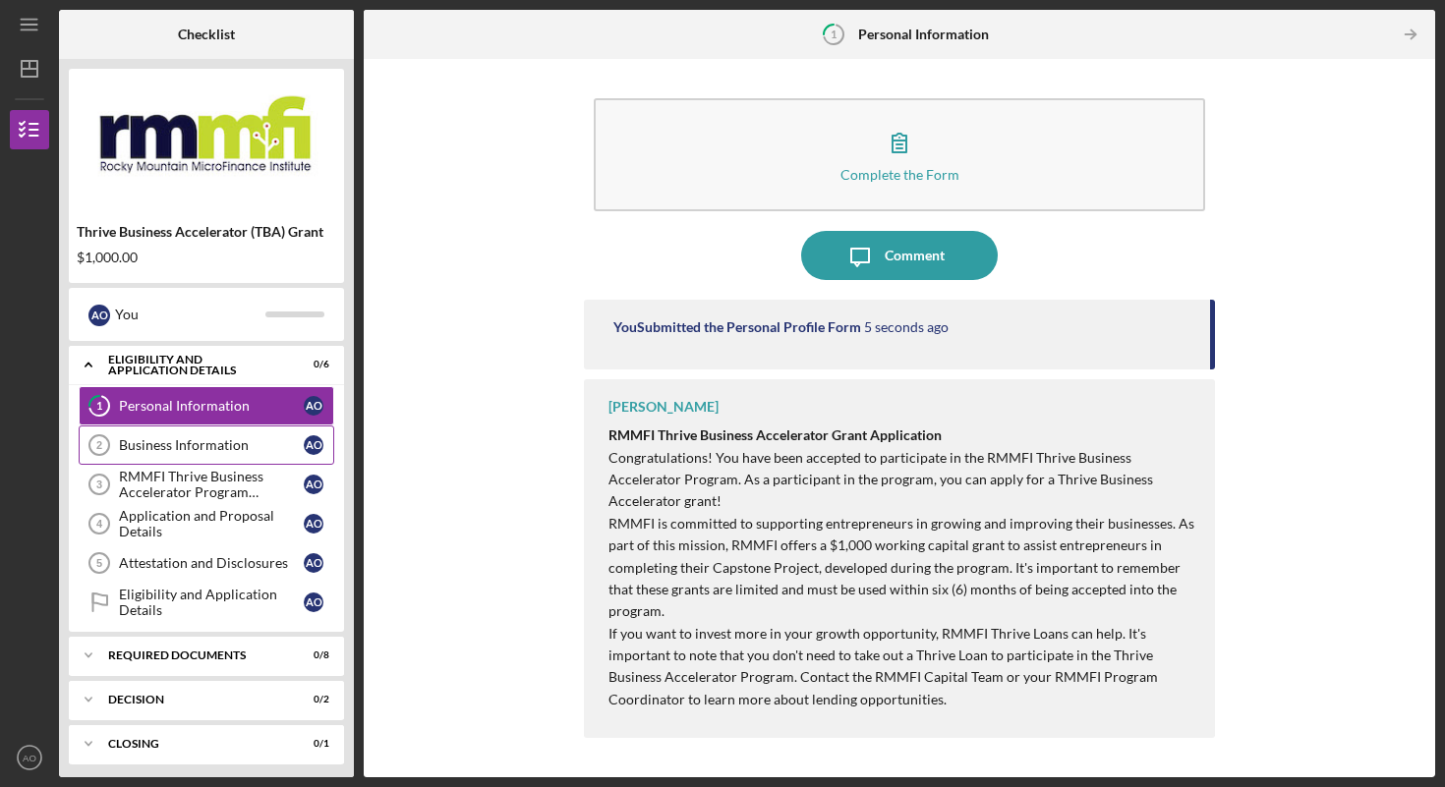
click at [179, 445] on div "Business Information" at bounding box center [211, 445] width 185 height 16
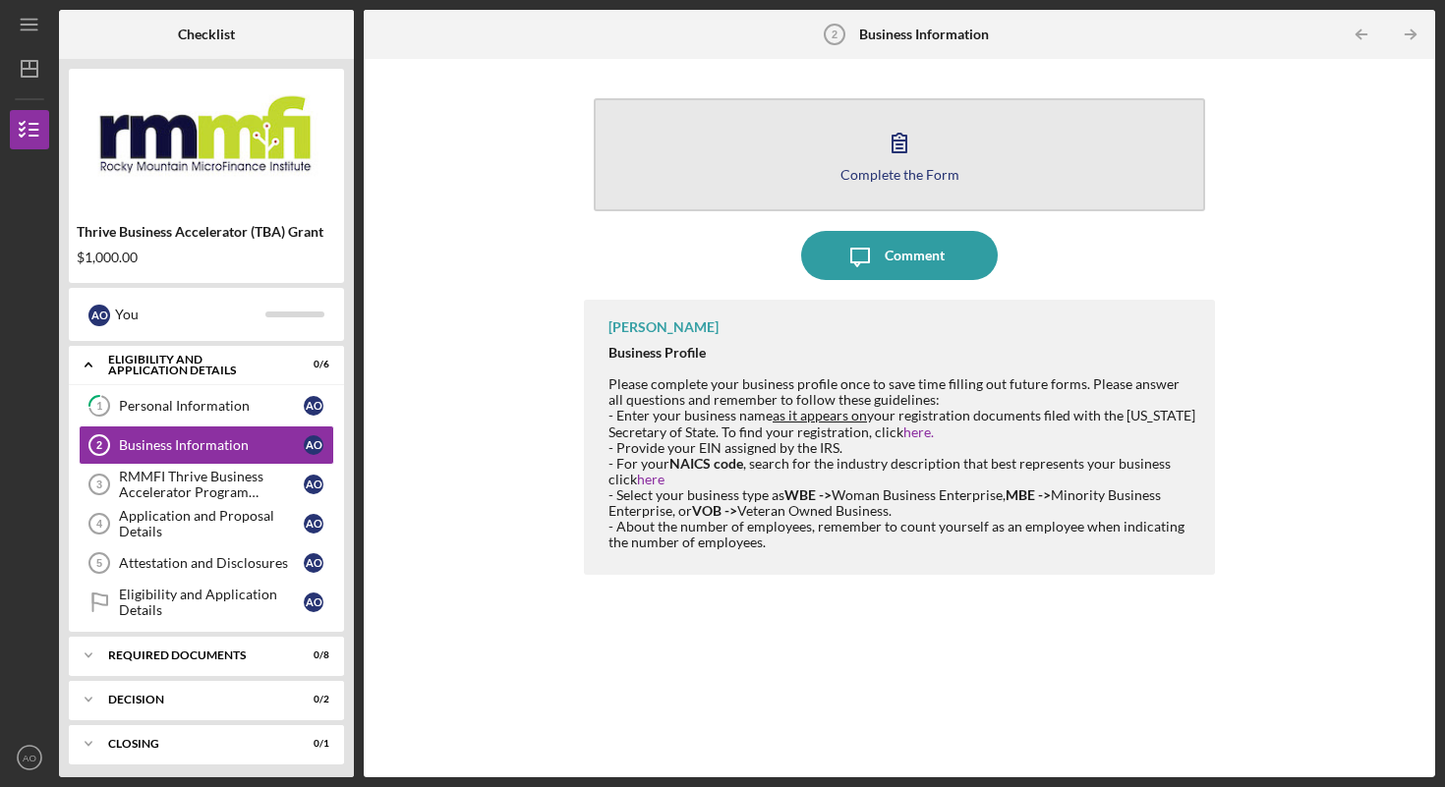
click at [894, 158] on icon "button" at bounding box center [899, 142] width 49 height 49
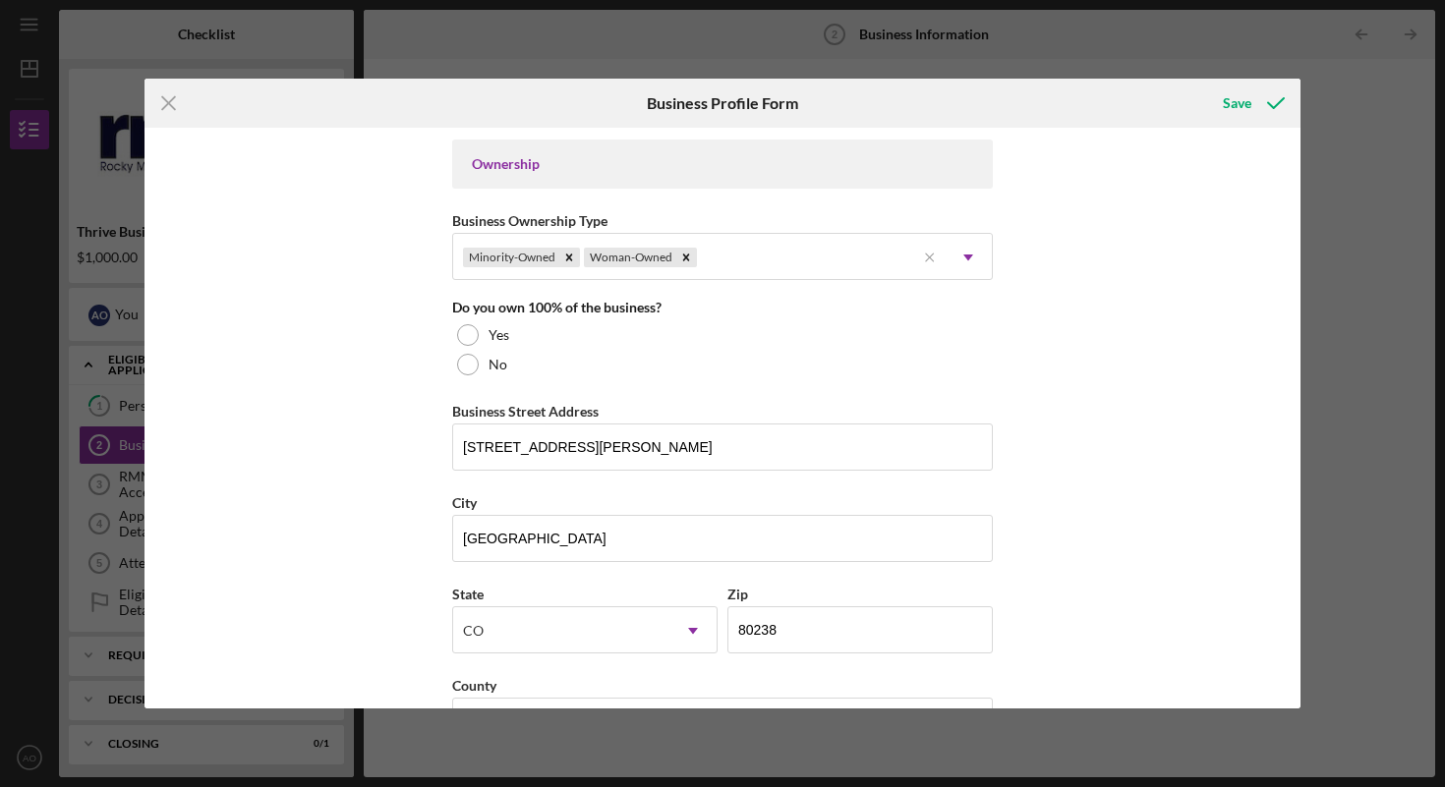
scroll to position [912, 0]
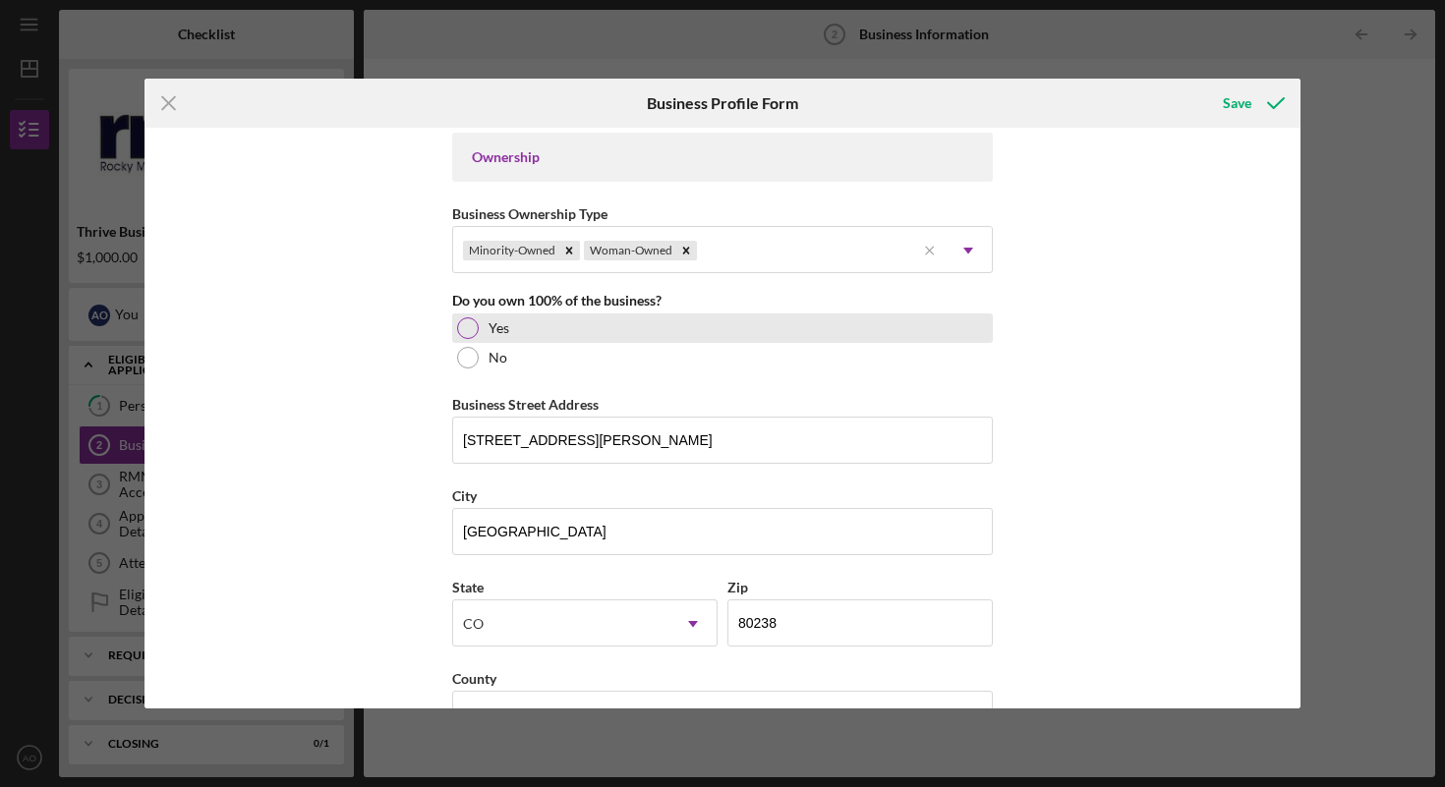
click at [474, 327] on div at bounding box center [468, 329] width 22 height 22
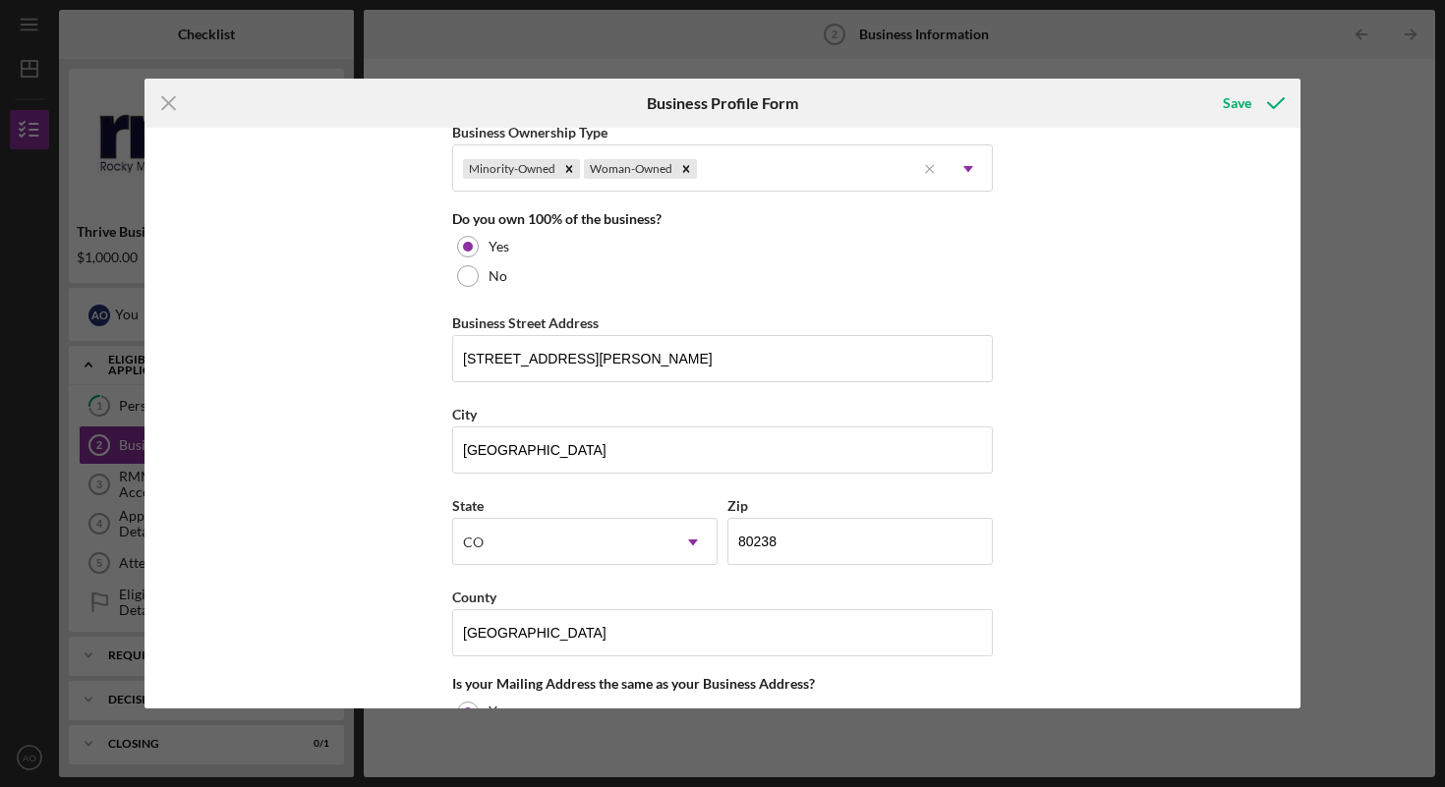
scroll to position [1015, 0]
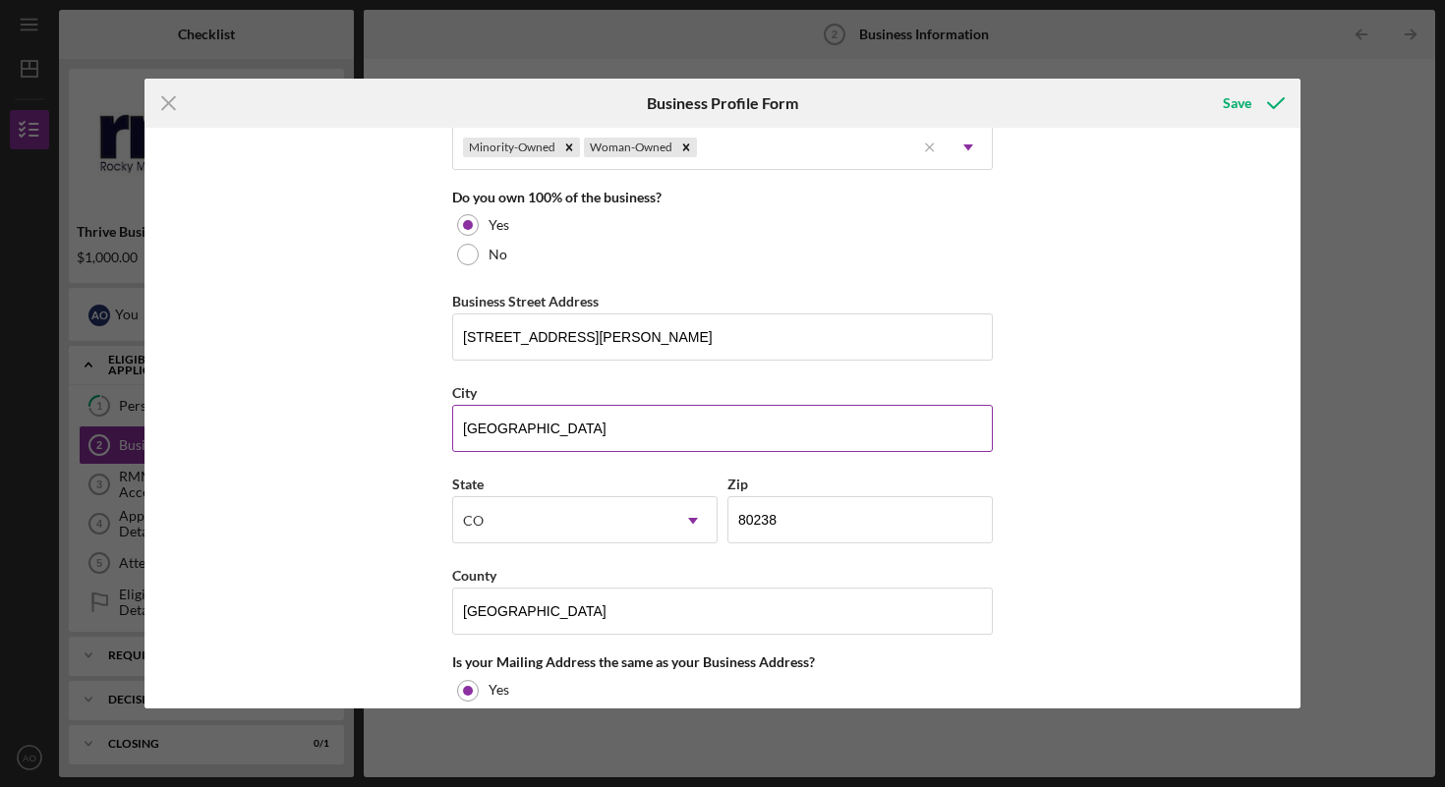
click at [528, 413] on input "[GEOGRAPHIC_DATA]" at bounding box center [722, 428] width 541 height 47
click at [531, 426] on input "[GEOGRAPHIC_DATA]" at bounding box center [722, 428] width 541 height 47
type input "D"
type input "[PERSON_NAME]"
type input "CO"
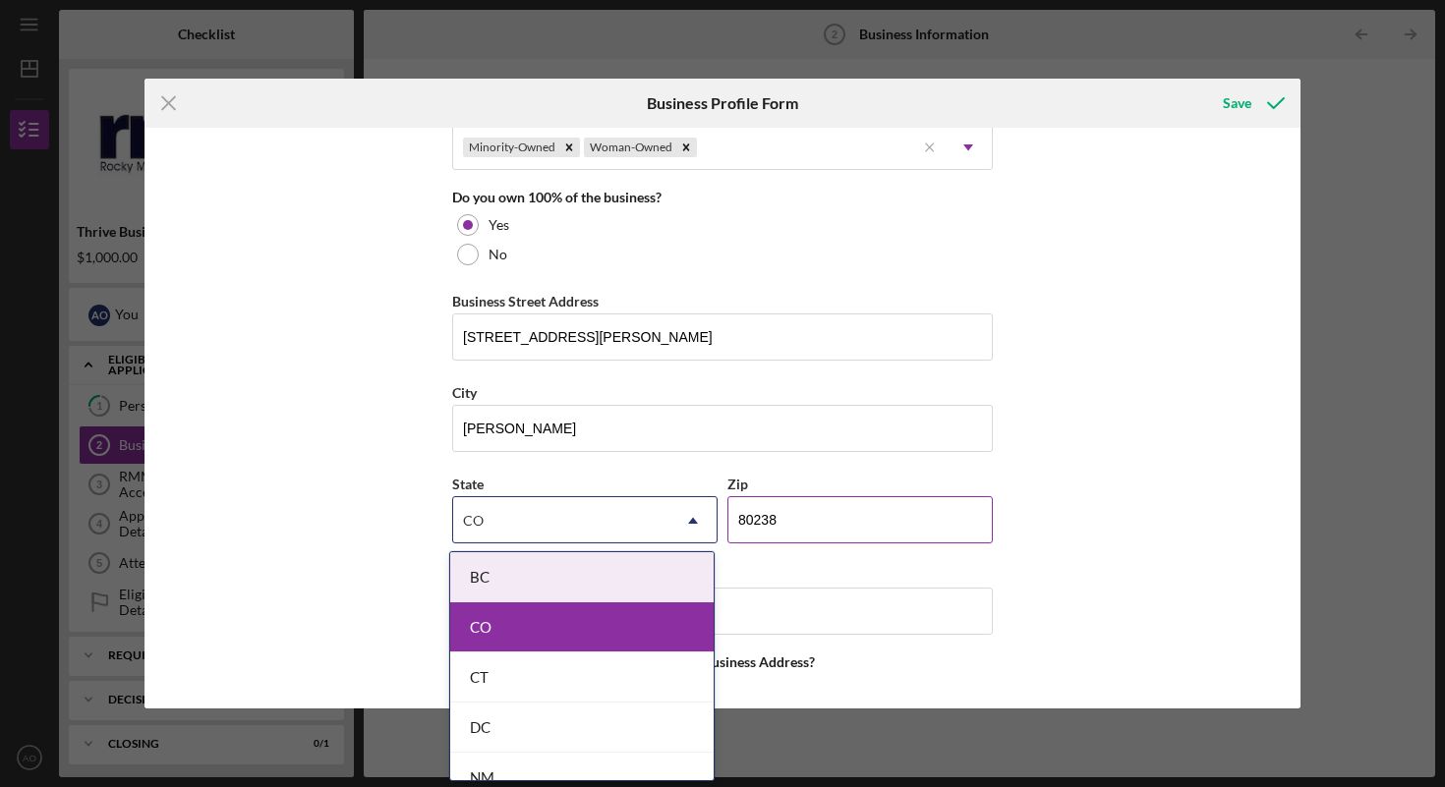
click at [798, 506] on input "80238" at bounding box center [859, 519] width 265 height 47
click at [808, 523] on input "80238" at bounding box center [859, 519] width 265 height 47
type input "80137"
click at [1159, 379] on div "Business Name Siete Voices LLC DBA Business Start Date [DATE] Legal Structure L…" at bounding box center [723, 418] width 1156 height 581
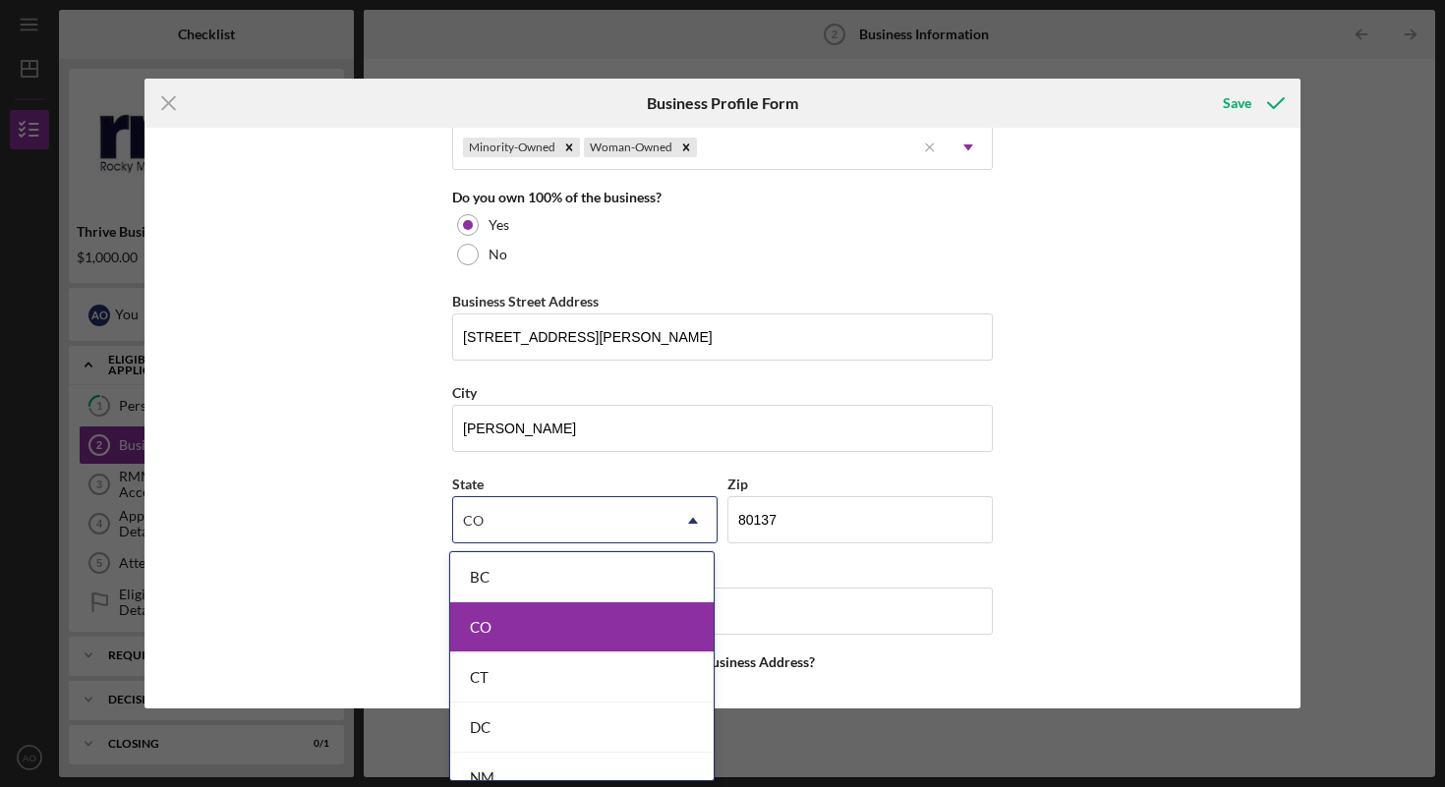
click at [597, 620] on div "CO" at bounding box center [581, 628] width 263 height 50
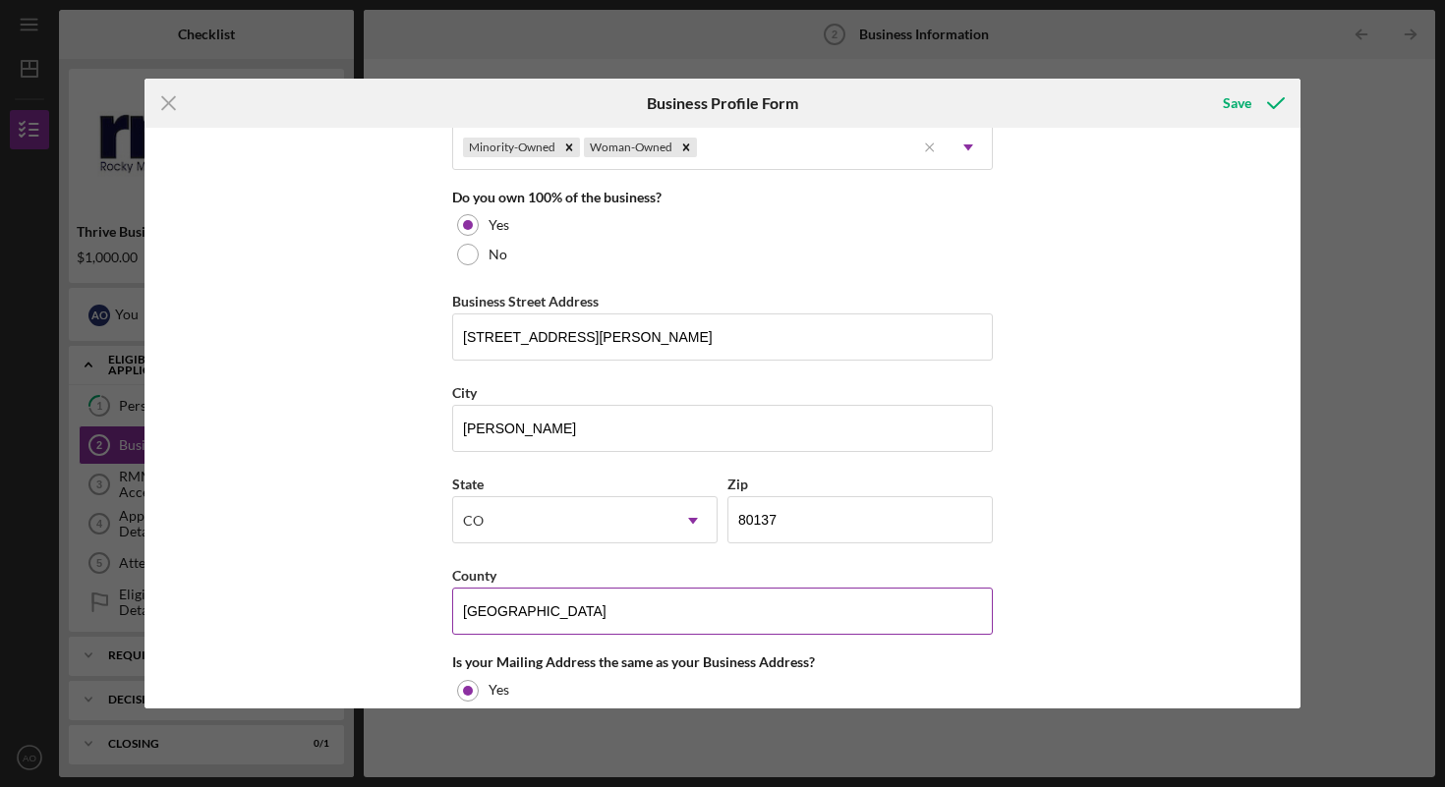
scroll to position [1192, 0]
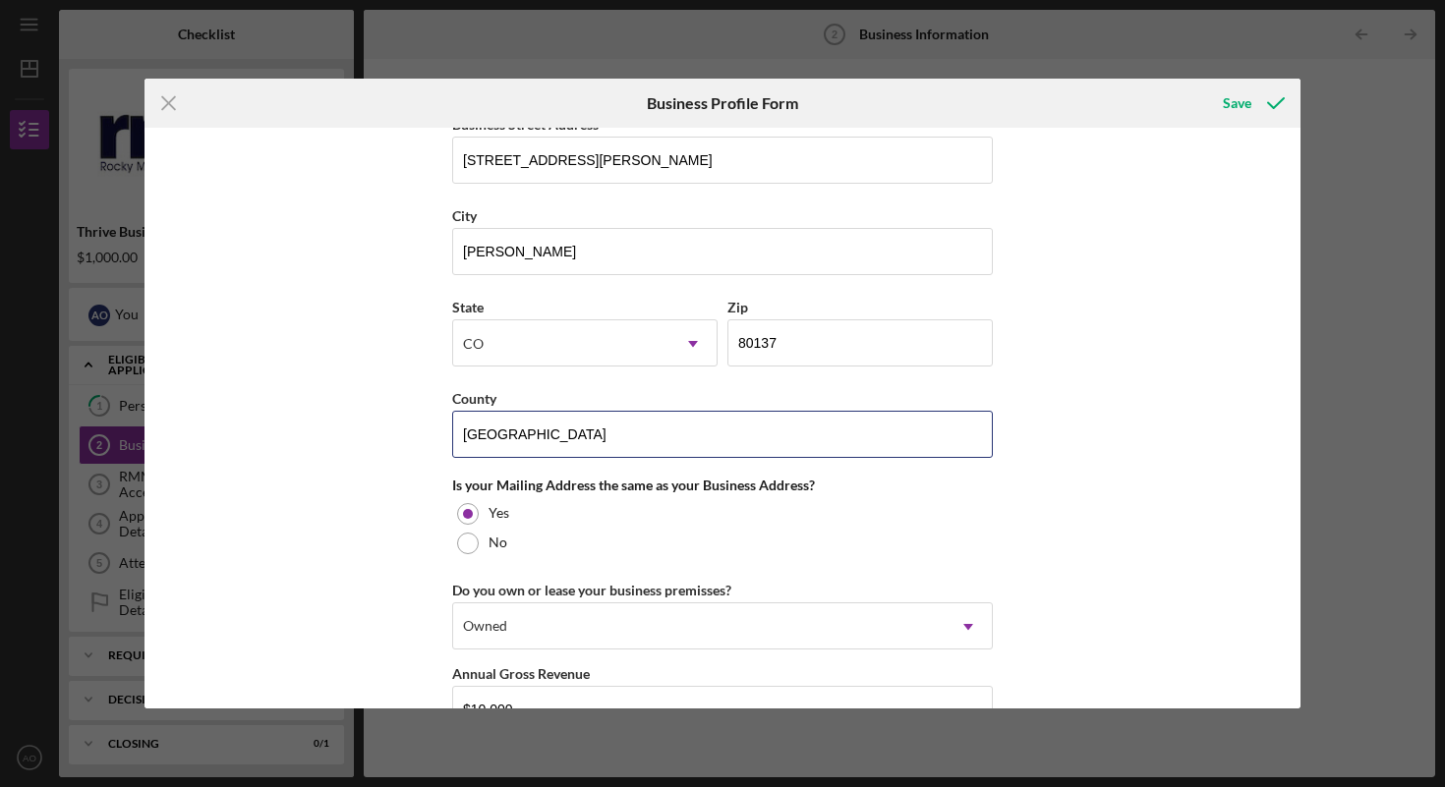
drag, startPoint x: 551, startPoint y: 435, endPoint x: 433, endPoint y: 432, distance: 119.0
click at [433, 432] on div "Business Name Siete Voices LLC DBA Business Start Date [DATE] Legal Structure L…" at bounding box center [723, 418] width 1156 height 581
type input "Arapahoe"
click at [1108, 412] on div "Business Name Siete Voices LLC DBA Business Start Date [DATE] Legal Structure L…" at bounding box center [723, 418] width 1156 height 581
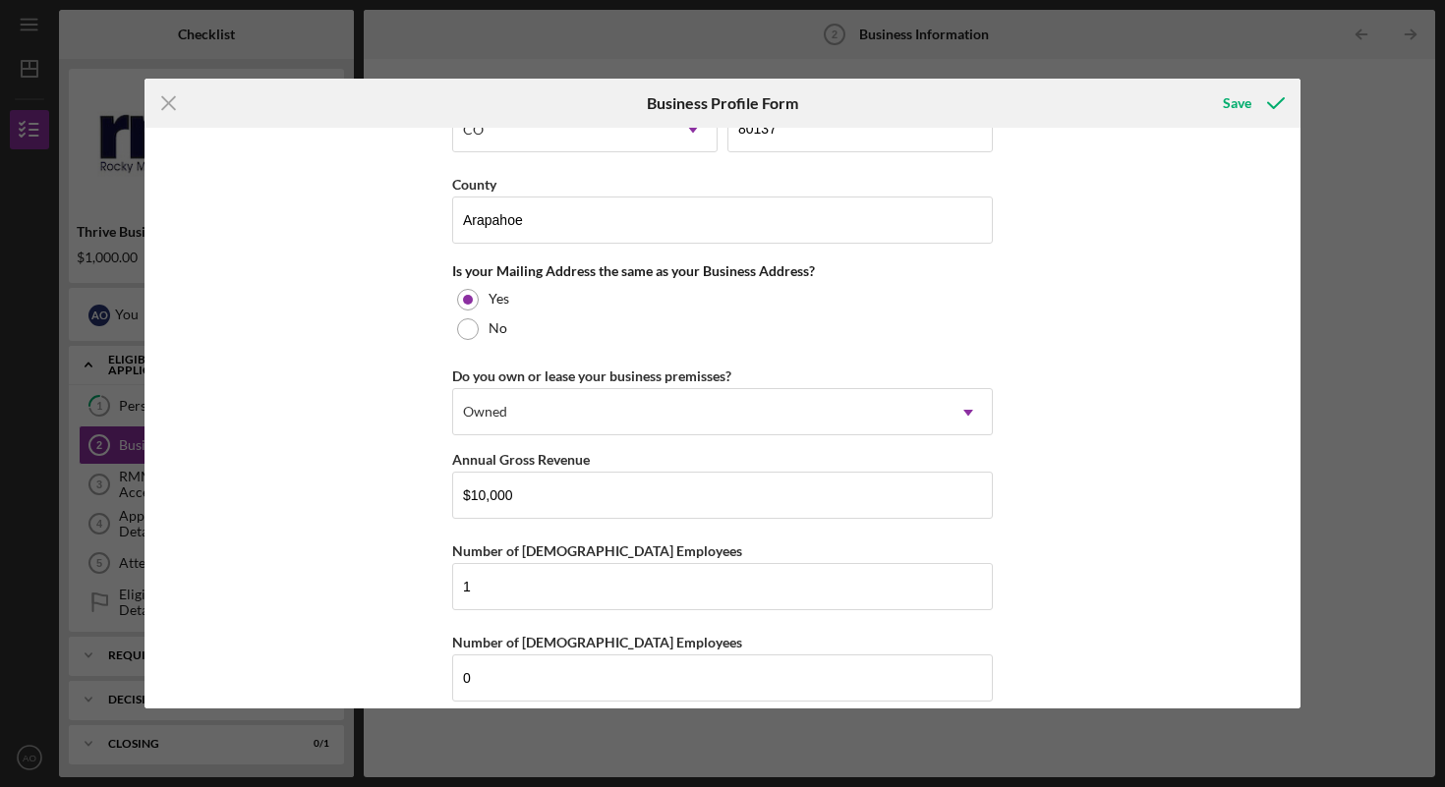
scroll to position [1428, 0]
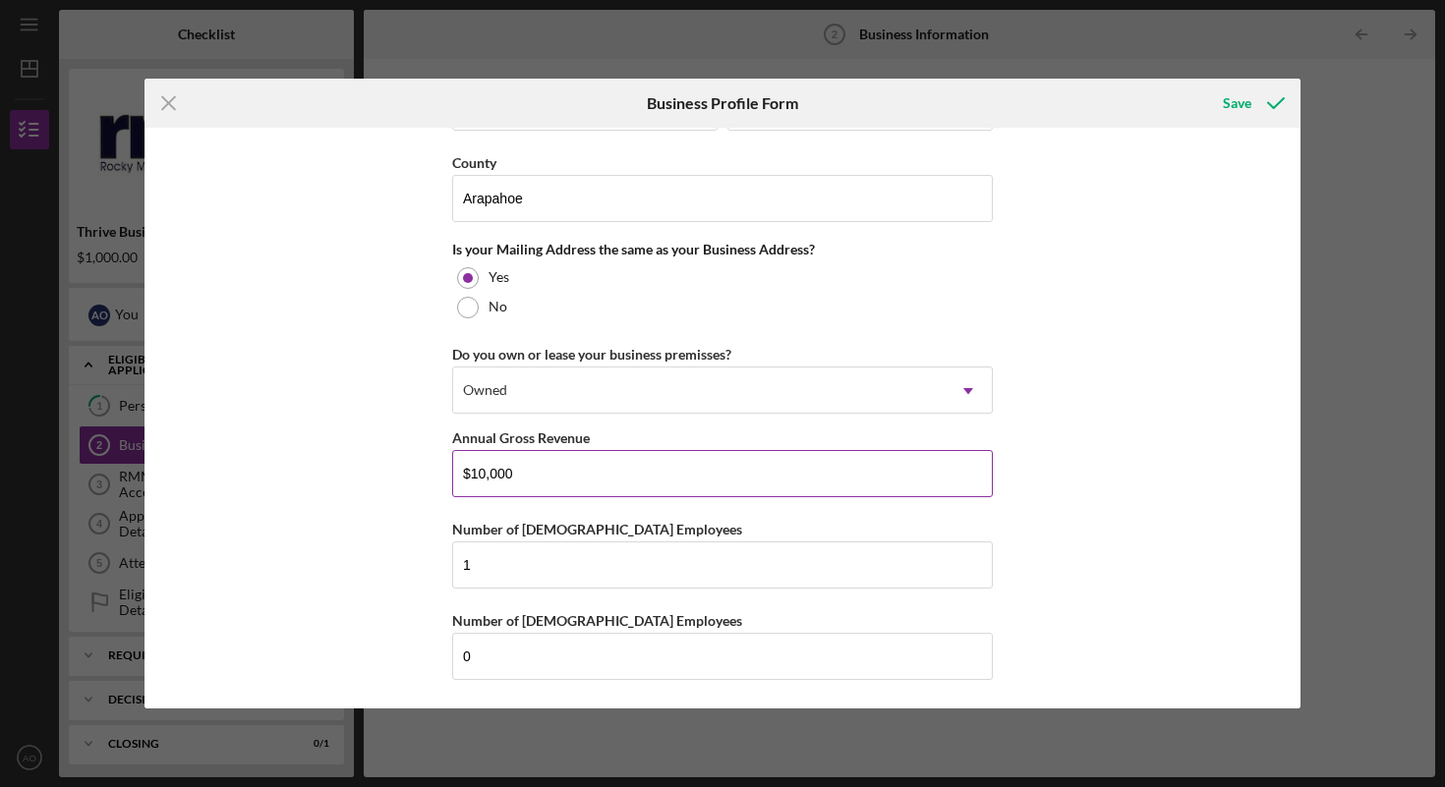
click at [483, 474] on input "$10,000" at bounding box center [722, 473] width 541 height 47
click at [1244, 95] on div "Save" at bounding box center [1237, 103] width 29 height 39
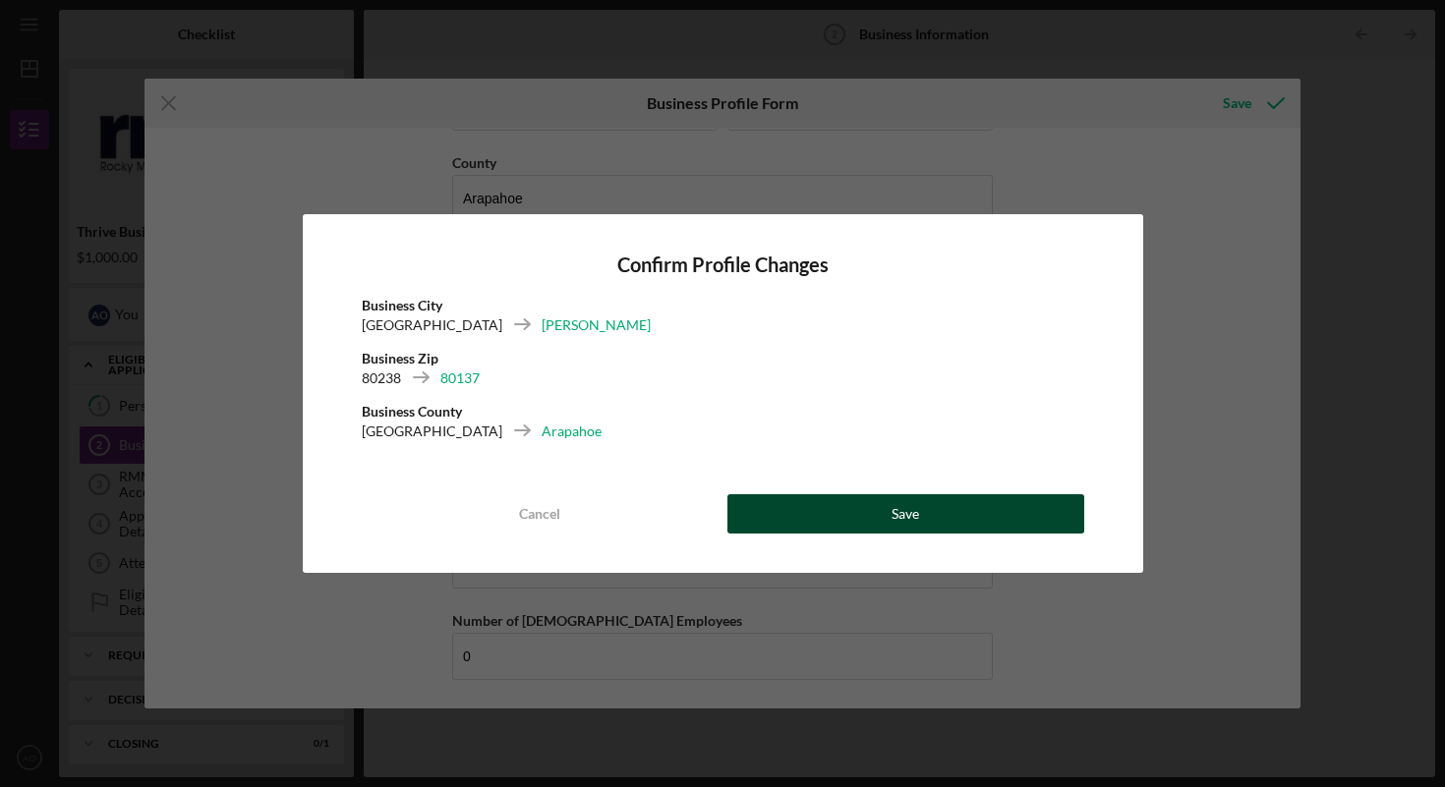
click at [870, 515] on button "Save" at bounding box center [905, 513] width 357 height 39
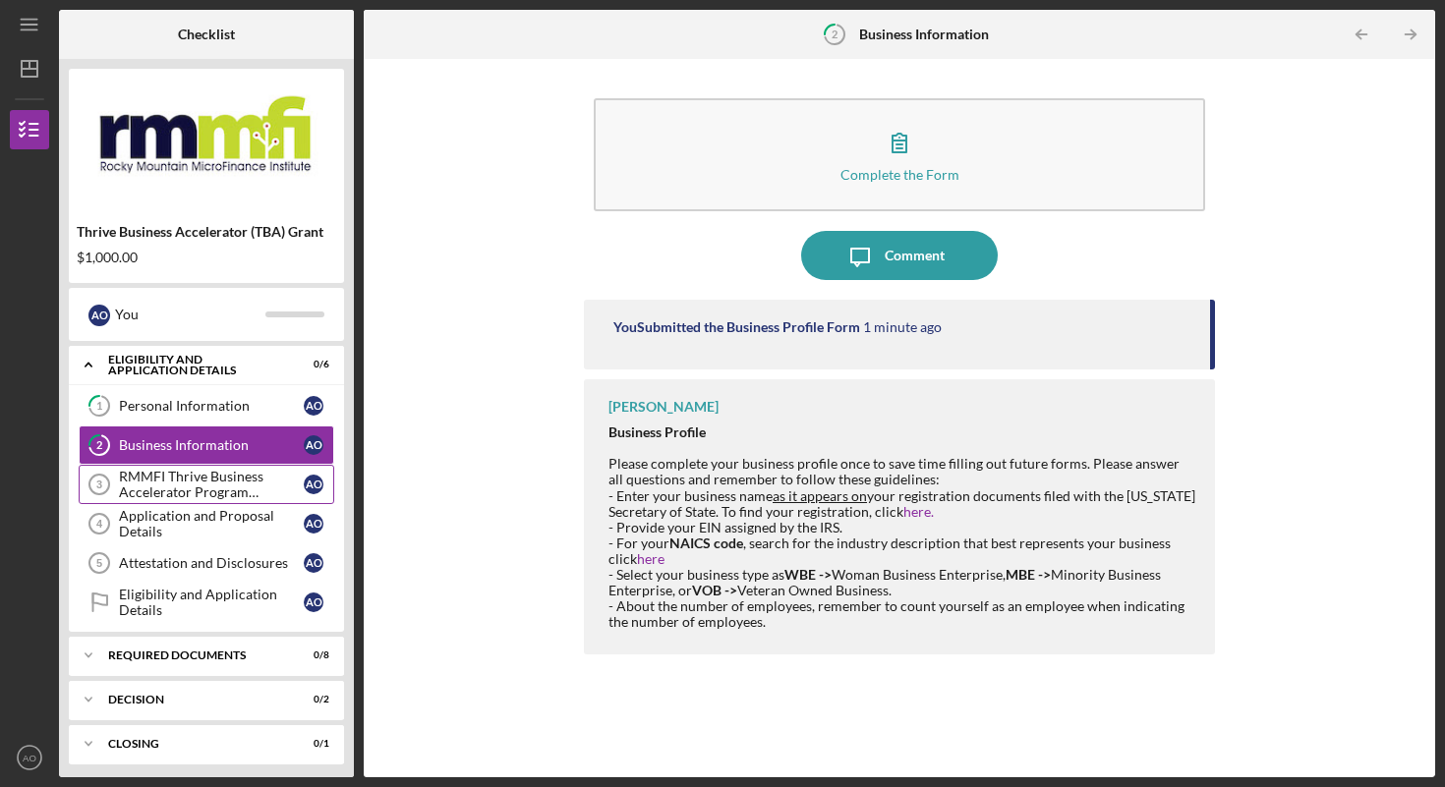
click at [187, 489] on div "RMMFI Thrive Business Accelerator Program Participation" at bounding box center [211, 484] width 185 height 31
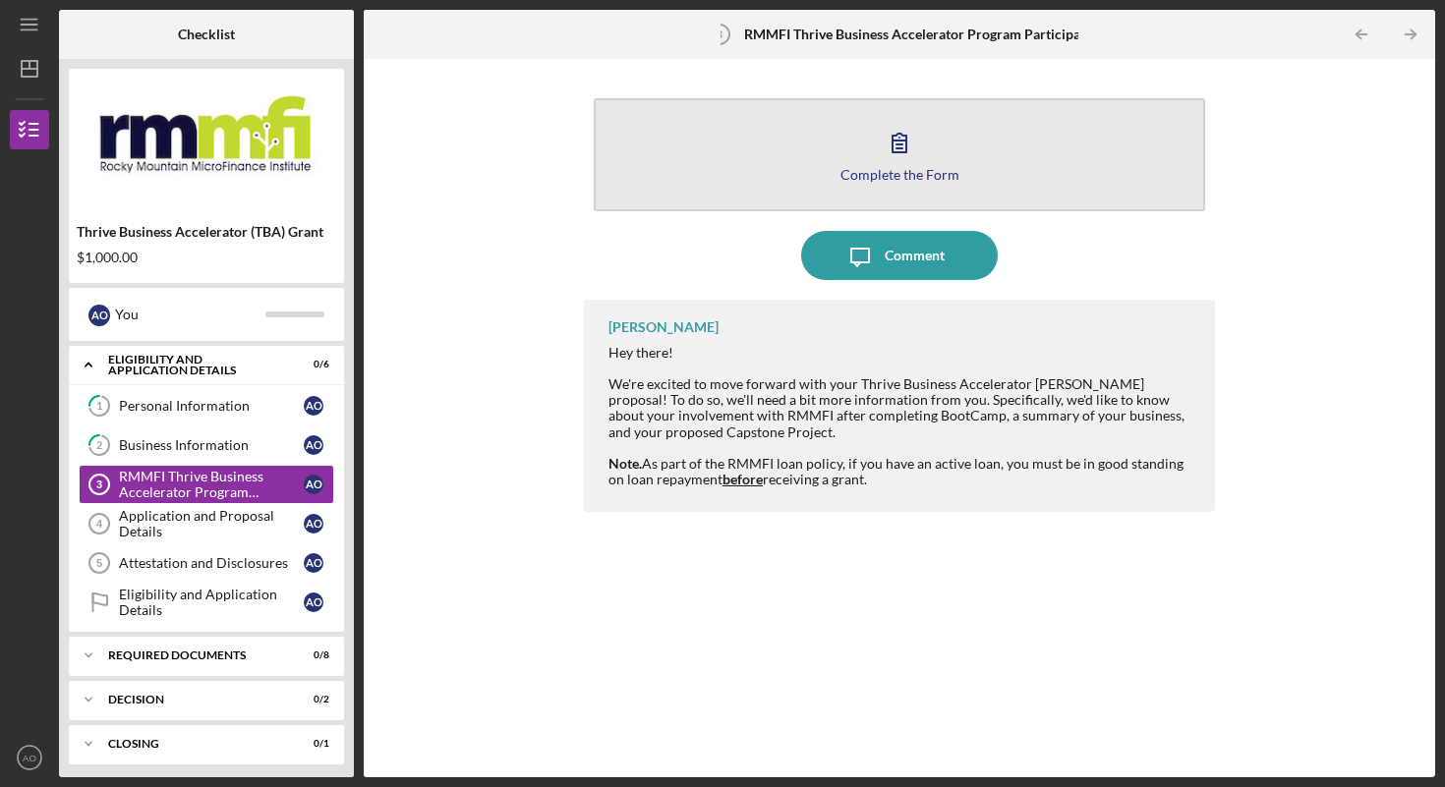
click at [920, 170] on div "Complete the Form" at bounding box center [900, 174] width 119 height 15
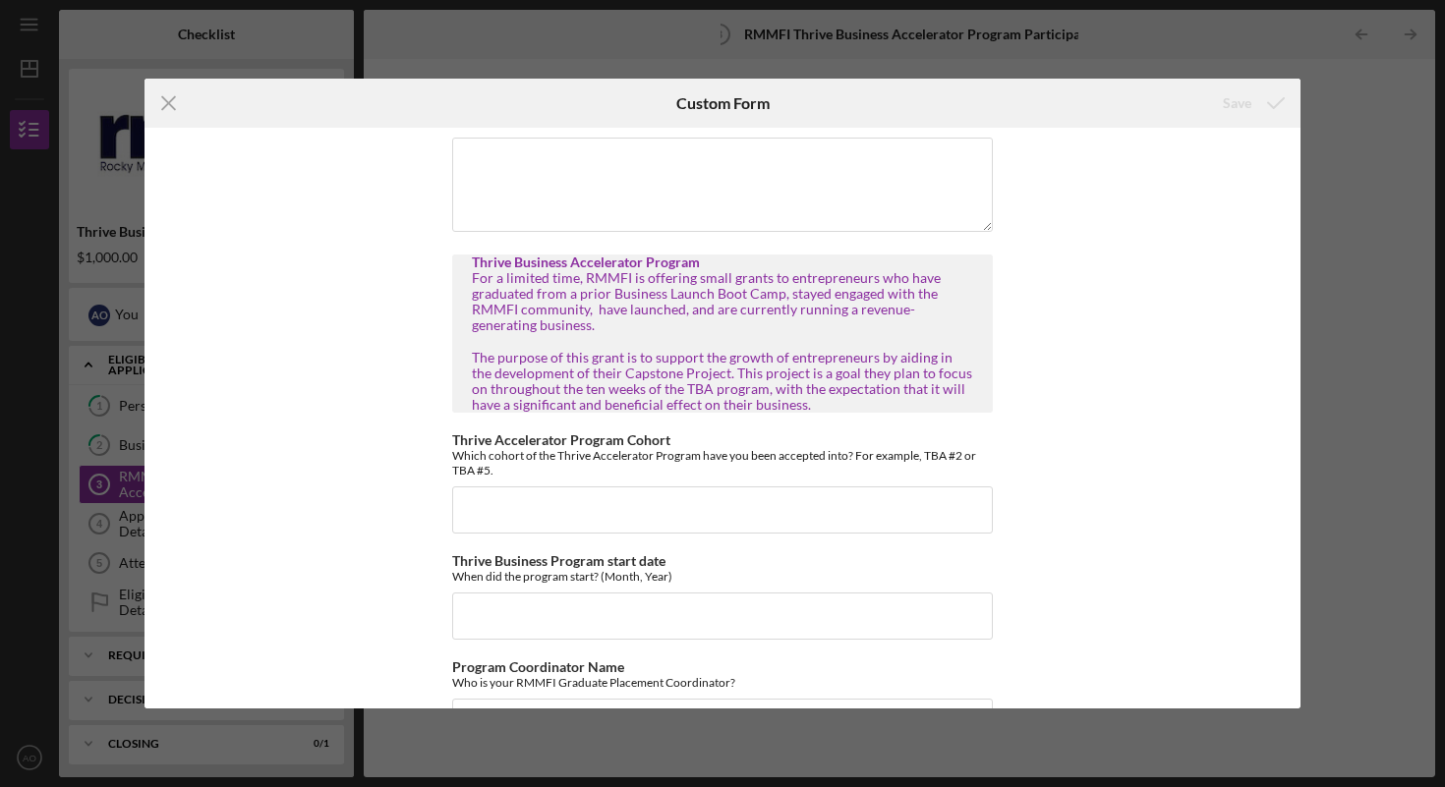
scroll to position [399, 0]
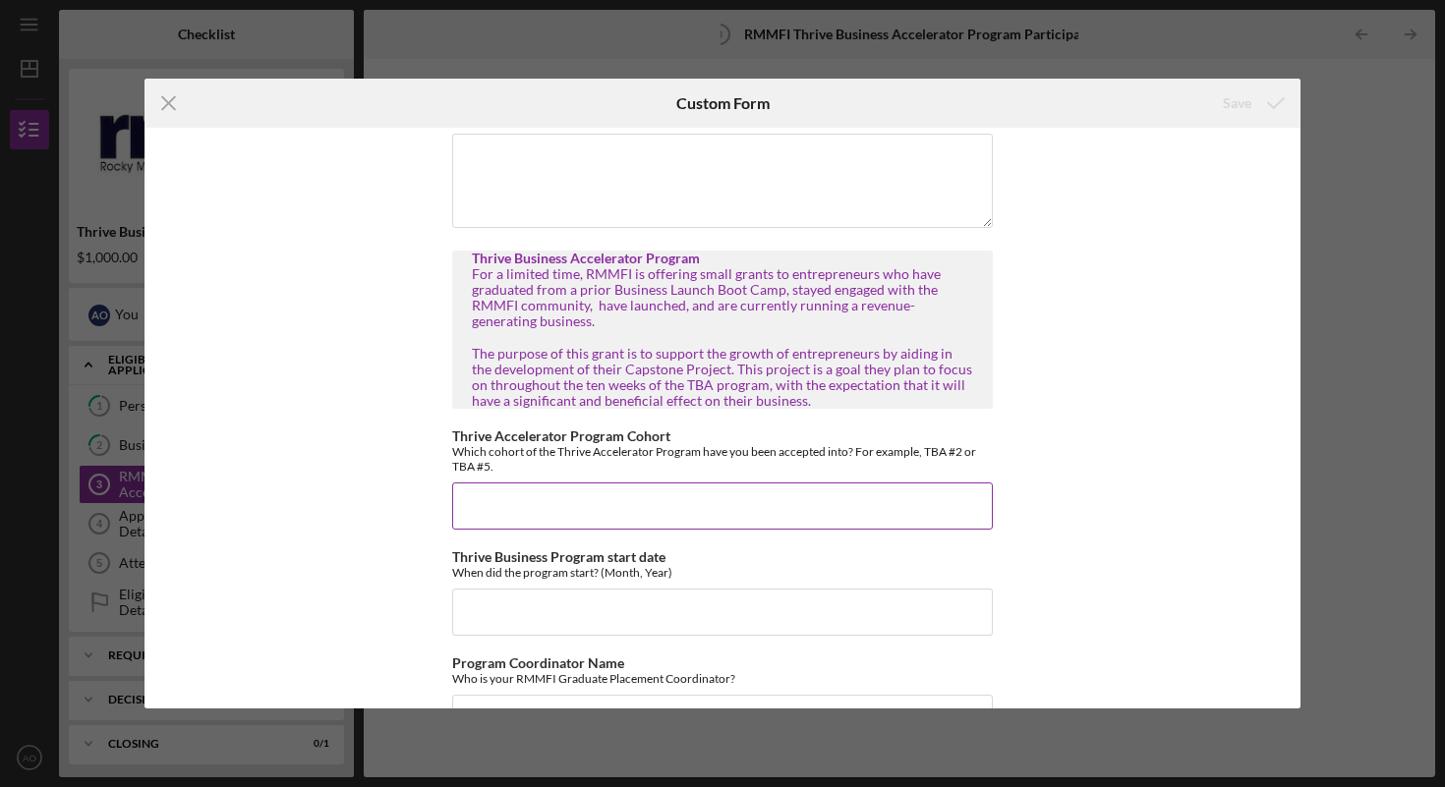
click at [853, 488] on input "Thrive Accelerator Program Cohort" at bounding box center [722, 506] width 541 height 47
